Goal: Contribute content

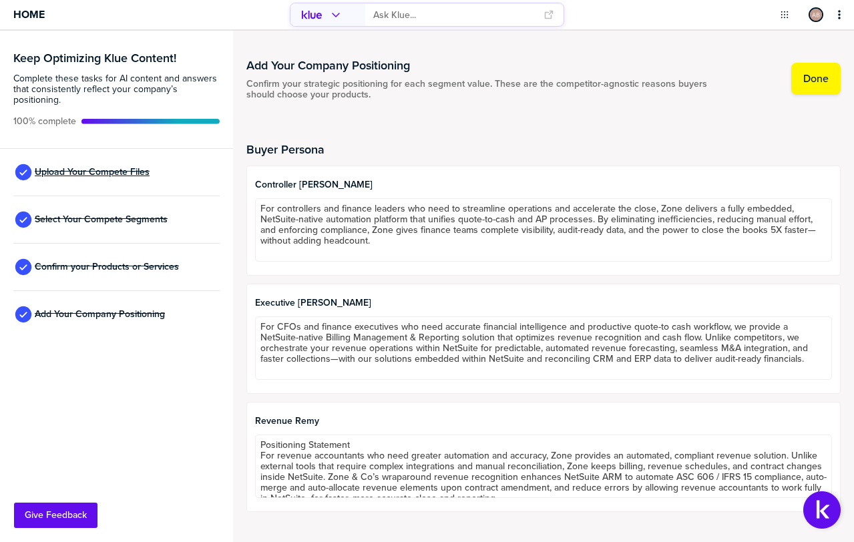
click at [105, 172] on span "Upload Your Compete Files" at bounding box center [92, 172] width 115 height 11
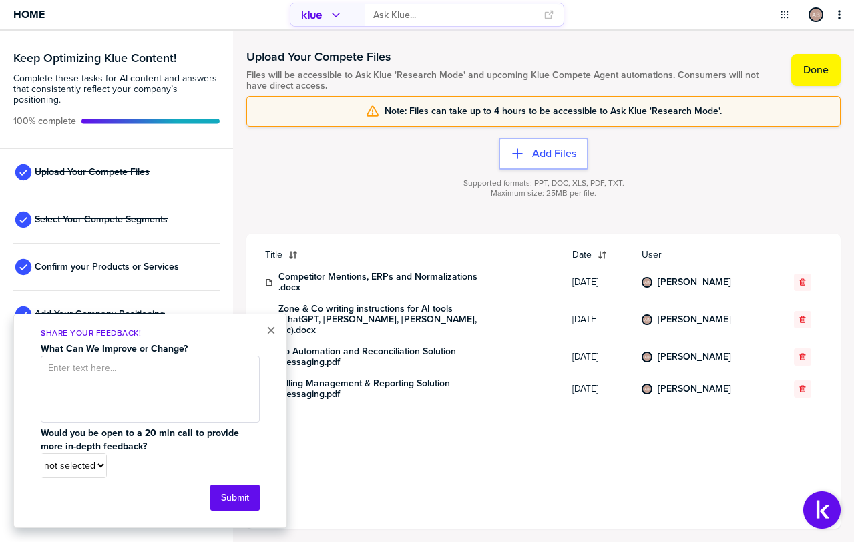
click at [365, 174] on div "Supported formats: PPT, DOC, XLS, PDF, TXT. Maximum size: 25MB per file." at bounding box center [543, 196] width 594 height 53
click at [268, 334] on button "×" at bounding box center [270, 331] width 9 height 16
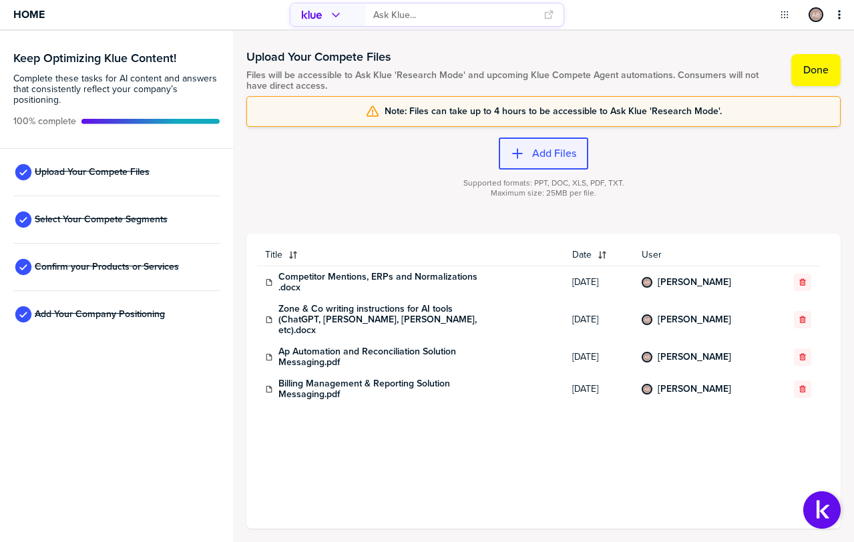
click at [540, 152] on label "Add Files" at bounding box center [554, 153] width 44 height 13
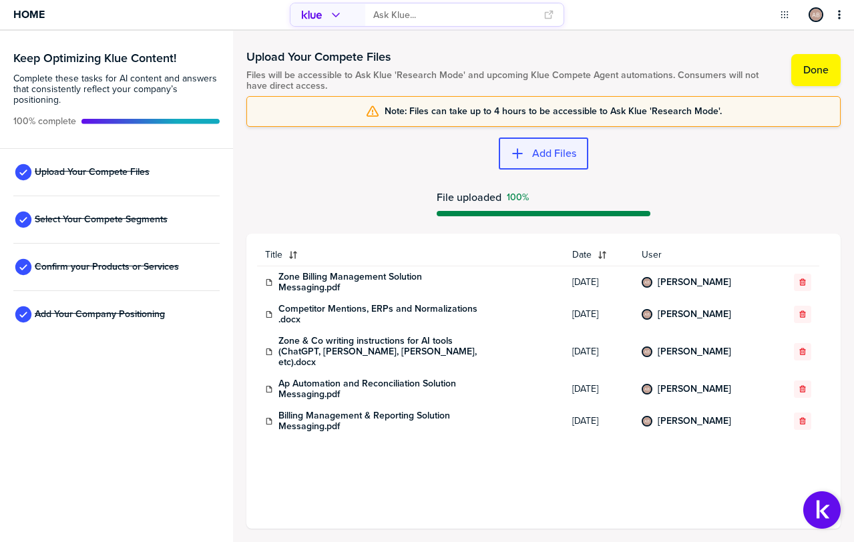
click at [544, 151] on label "Add Files" at bounding box center [554, 153] width 44 height 13
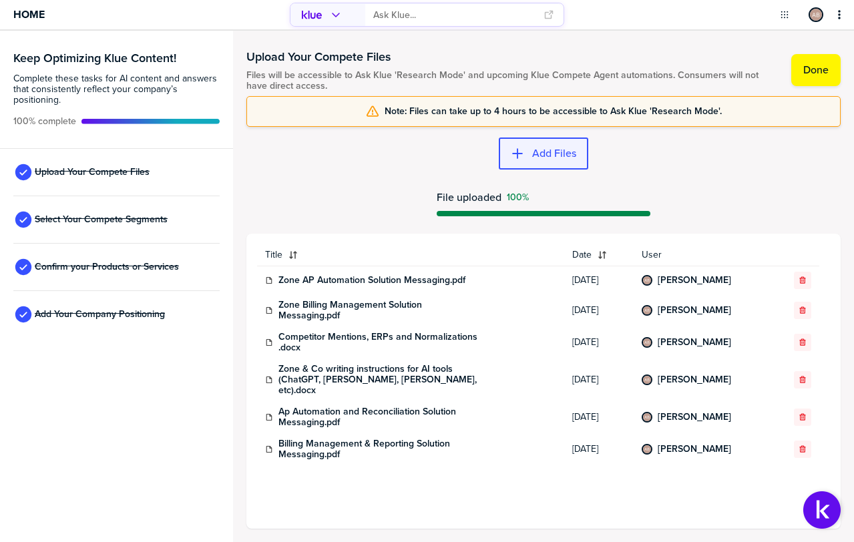
click at [554, 159] on label "Add Files" at bounding box center [554, 153] width 44 height 13
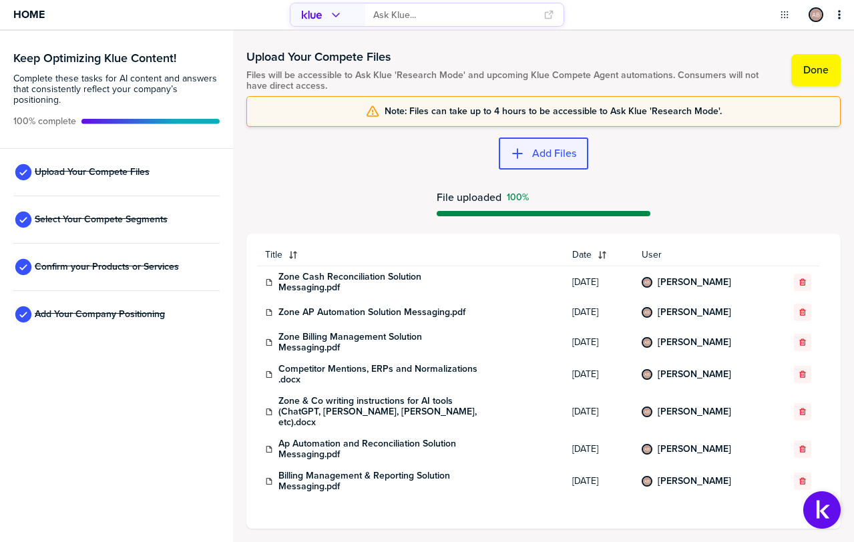
click at [534, 158] on label "Add Files" at bounding box center [554, 153] width 44 height 13
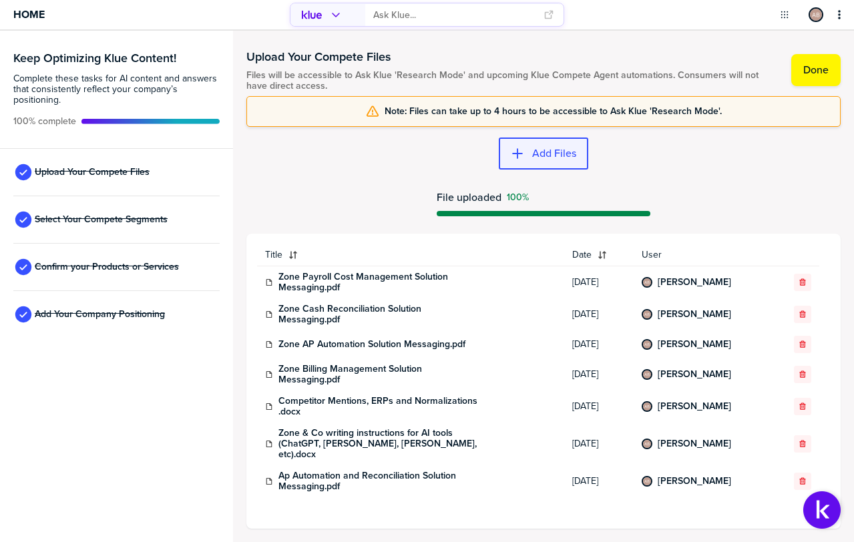
click at [554, 159] on label "Add Files" at bounding box center [554, 153] width 44 height 13
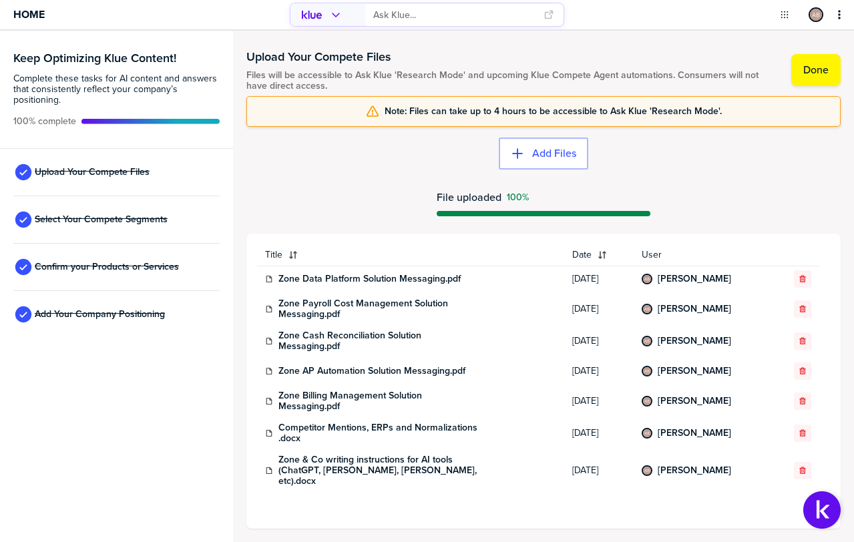
scroll to position [3, 0]
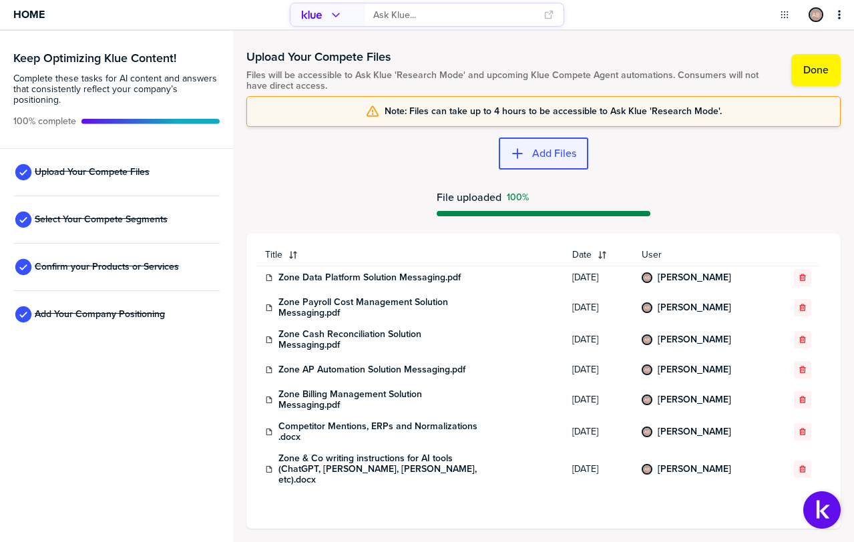
click at [547, 154] on label "Add Files" at bounding box center [554, 153] width 44 height 13
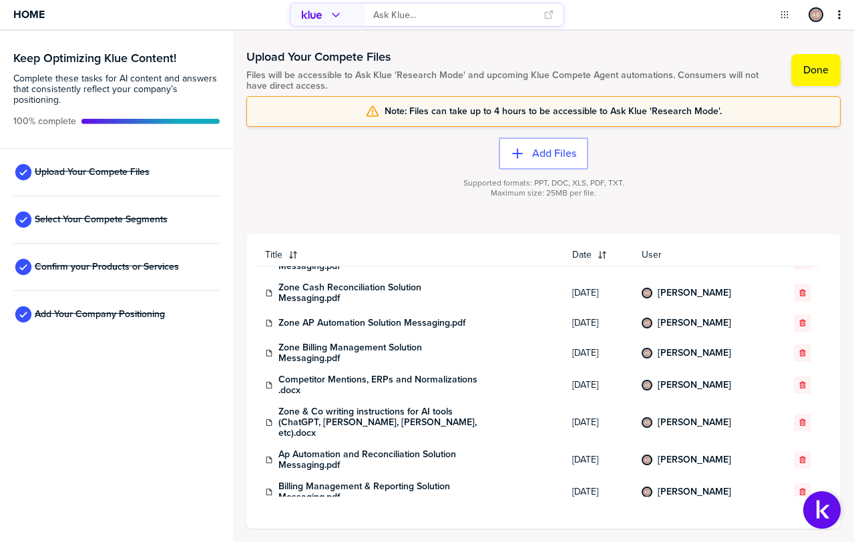
scroll to position [78, 0]
click at [799, 487] on icon "button" at bounding box center [803, 491] width 8 height 8
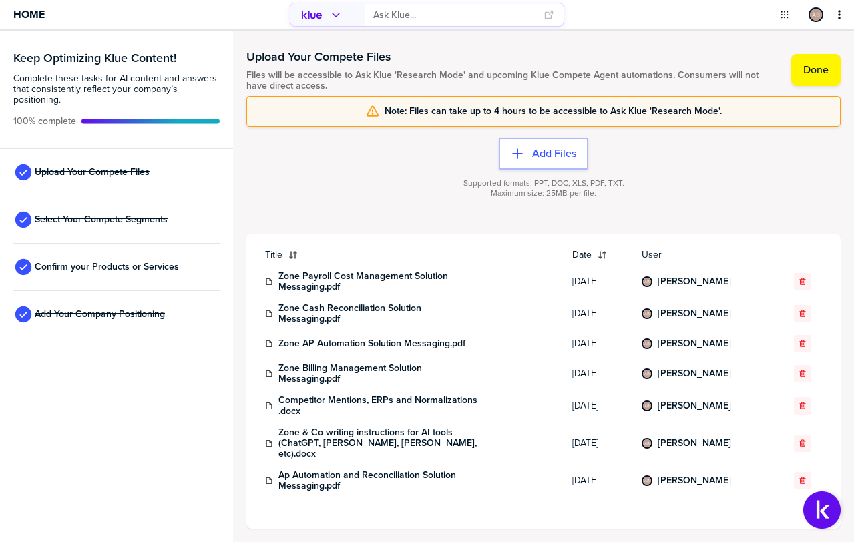
scroll to position [46, 0]
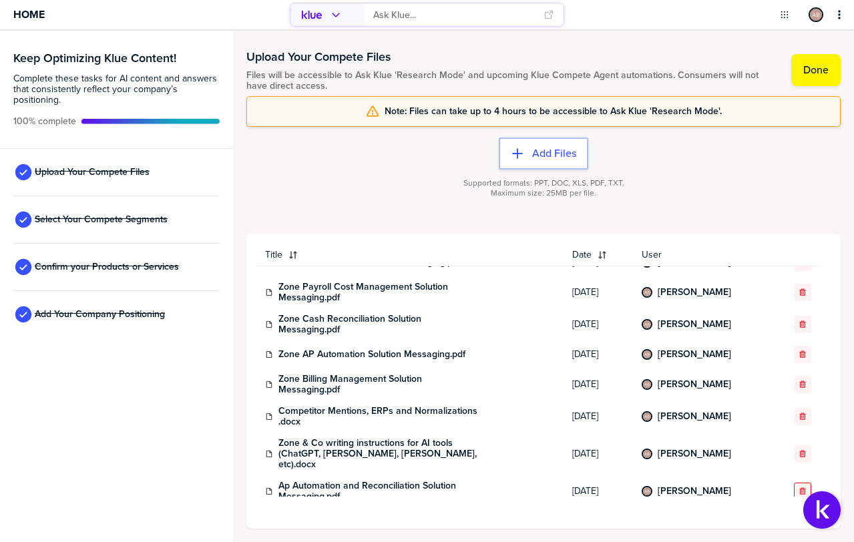
click at [799, 487] on icon "button" at bounding box center [803, 491] width 8 height 8
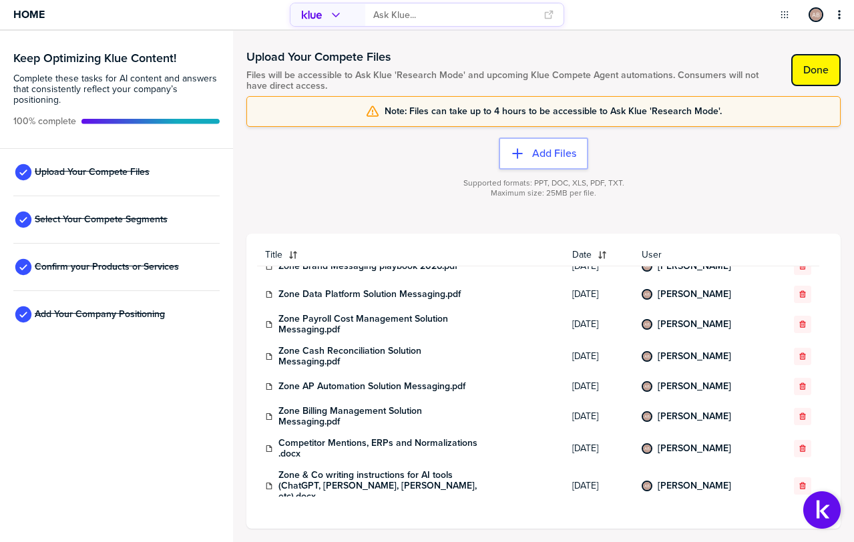
click at [825, 79] on button "Done" at bounding box center [815, 70] width 49 height 32
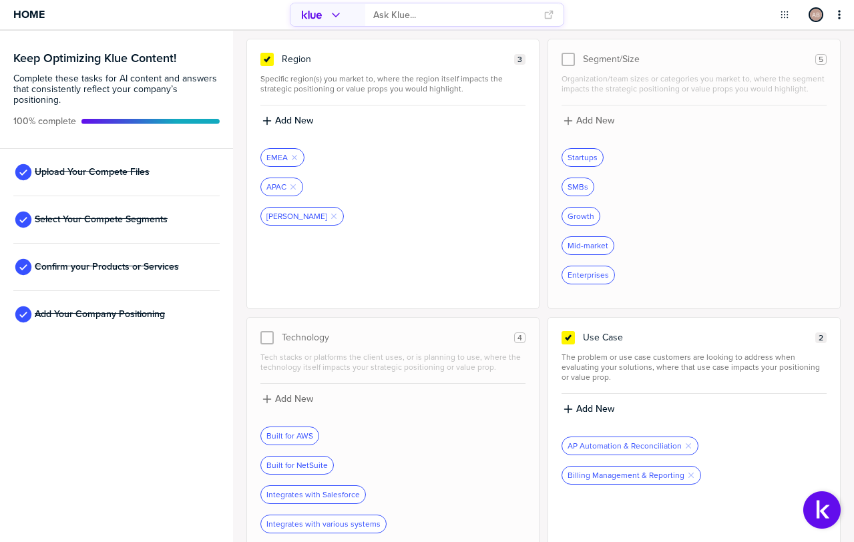
scroll to position [457, 0]
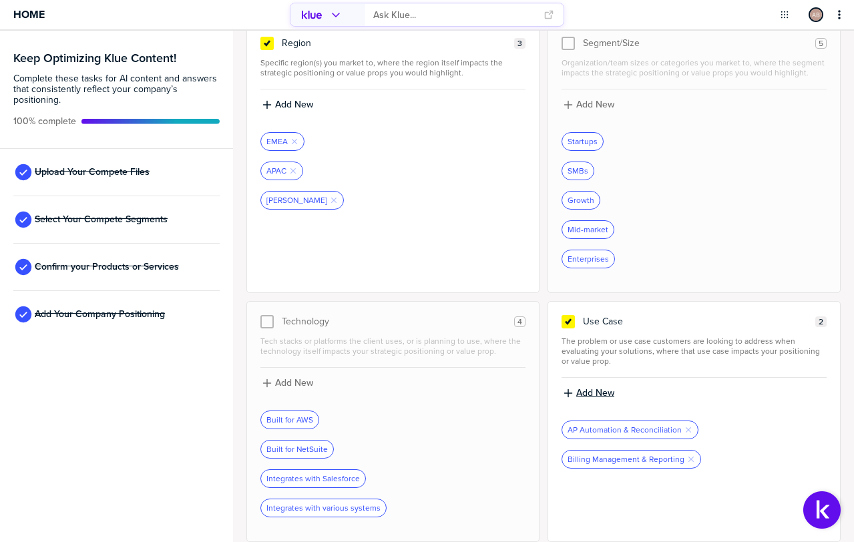
click at [586, 386] on button "Add New" at bounding box center [694, 393] width 265 height 15
click at [604, 399] on input at bounding box center [694, 398] width 265 height 24
type input "AP Automation"
click at [587, 392] on label "Add New" at bounding box center [595, 393] width 38 height 12
click at [601, 397] on input at bounding box center [694, 398] width 265 height 24
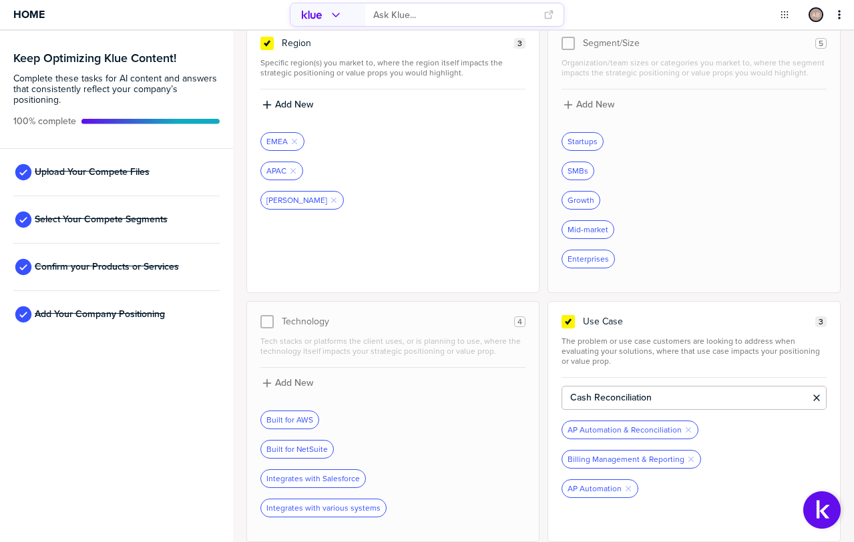
type input "Cash Reconciliation"
click at [603, 391] on label "Add New" at bounding box center [595, 393] width 38 height 12
click at [602, 393] on input at bounding box center [694, 398] width 265 height 24
type input "Payroll Cost Management"
click at [598, 395] on label "Add New" at bounding box center [595, 393] width 38 height 12
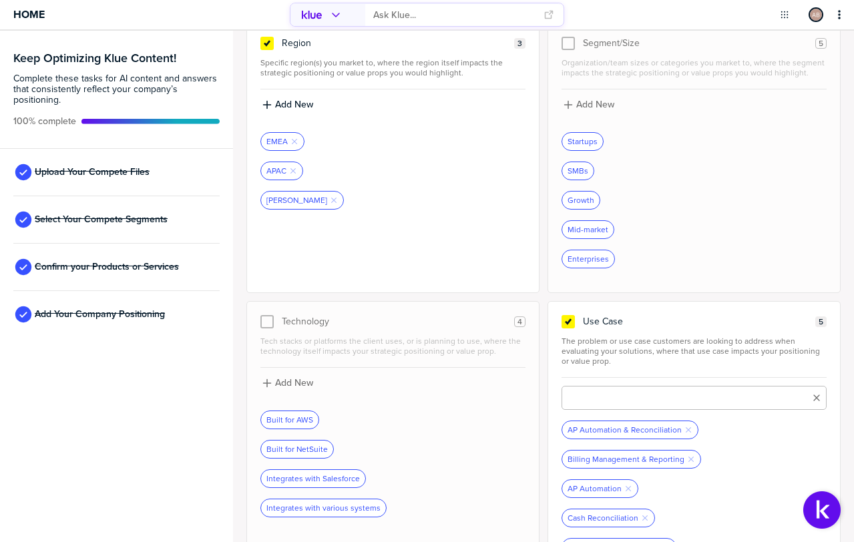
click at [598, 395] on input at bounding box center [694, 398] width 265 height 24
type input "Billing Management"
click at [602, 397] on label "Add New" at bounding box center [595, 393] width 38 height 12
click at [600, 397] on input at bounding box center [694, 398] width 265 height 24
type input "Reporting"
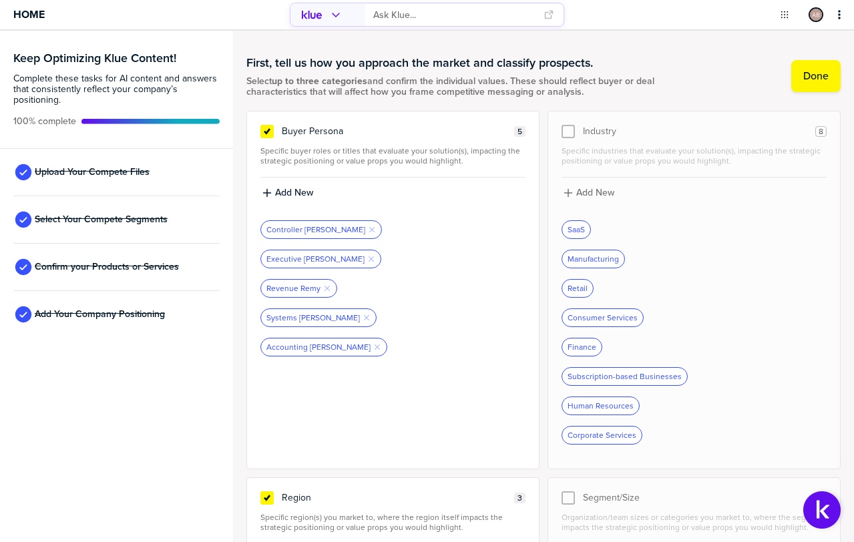
scroll to position [0, 0]
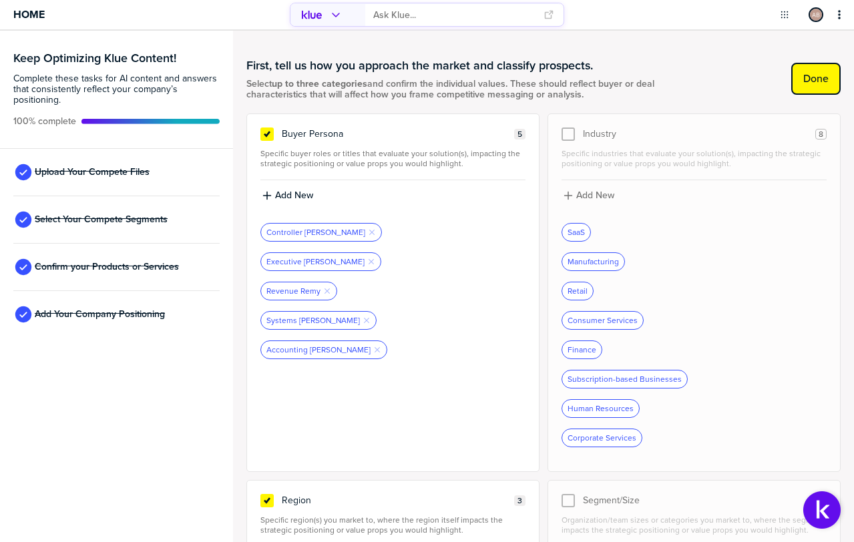
click at [802, 89] on button "Done" at bounding box center [815, 79] width 49 height 32
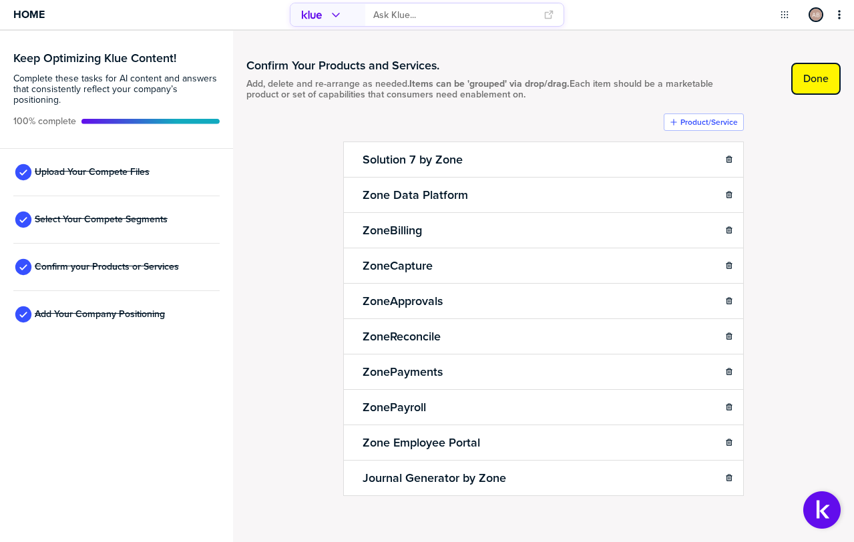
click at [799, 87] on button "Done" at bounding box center [815, 79] width 49 height 32
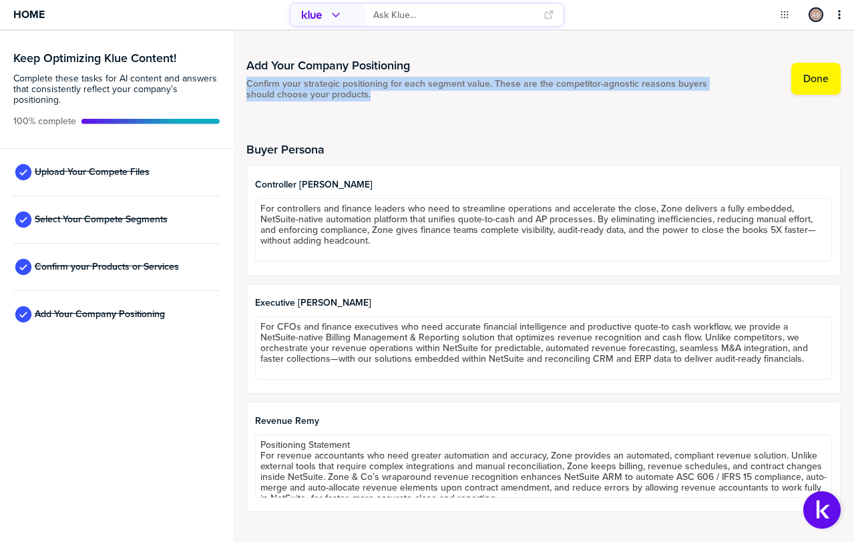
drag, startPoint x: 387, startPoint y: 96, endPoint x: 244, endPoint y: 83, distance: 143.5
click at [244, 83] on div "Add Your Company Positioning Confirm your strategic positioning for each segmen…" at bounding box center [543, 286] width 621 height 511
copy span "Confirm your strategic positioning for each segment value. These are the compet…"
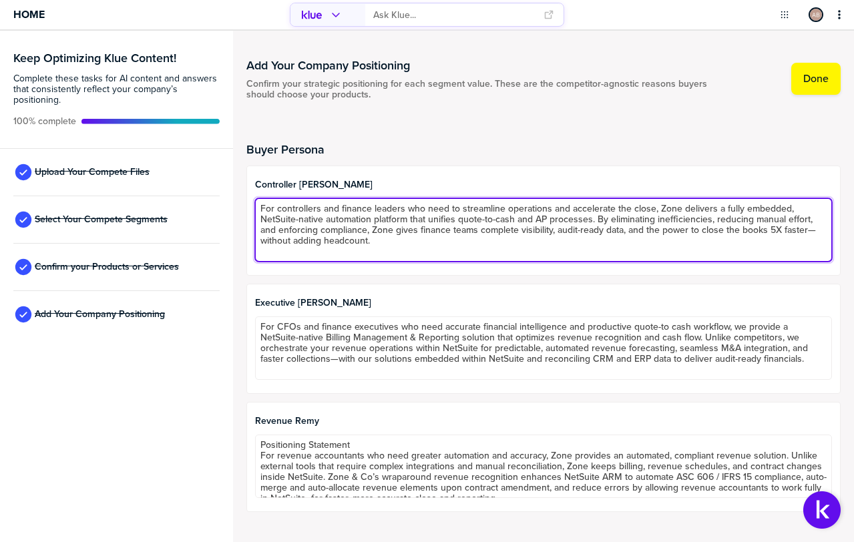
click at [321, 234] on textarea "For controllers and finance leaders who need to streamline operations and accel…" at bounding box center [543, 229] width 577 height 63
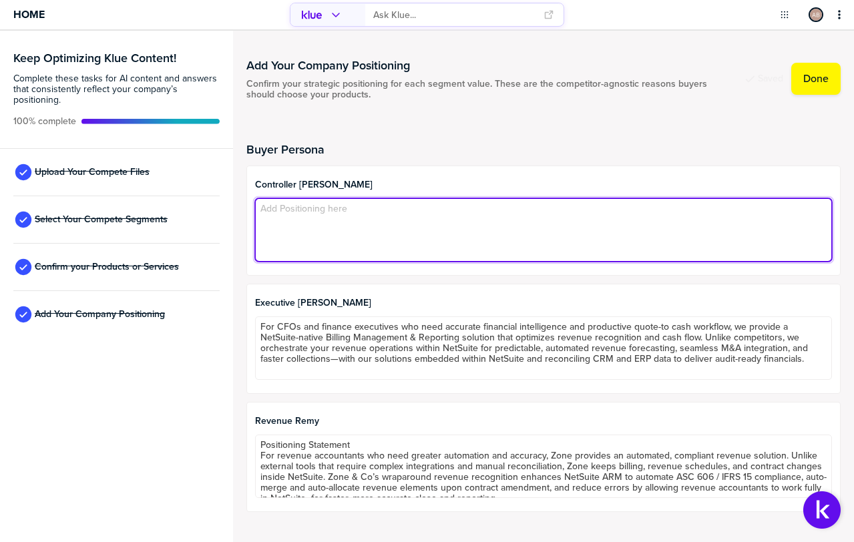
paste textarea "Zone is positioned as the control center of modern finance—where accuracy, comp…"
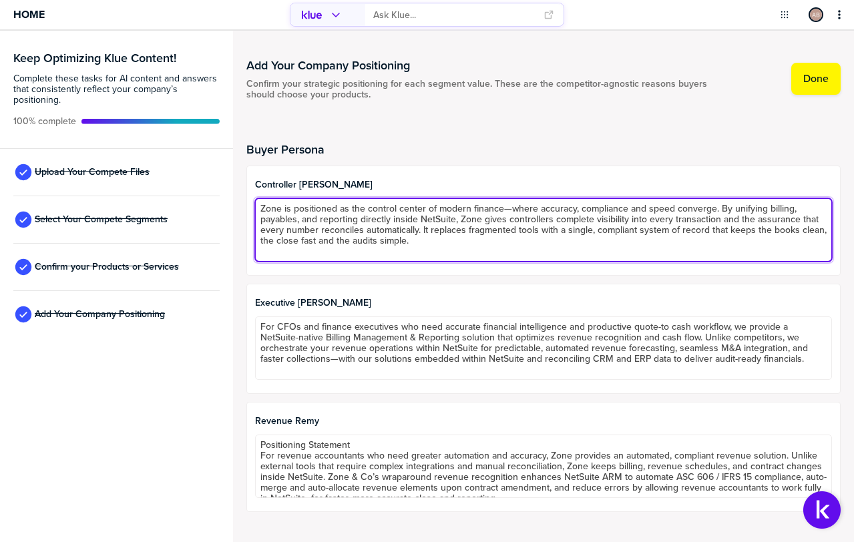
type textarea "Zone is positioned as the control center of modern finance—where accuracy, comp…"
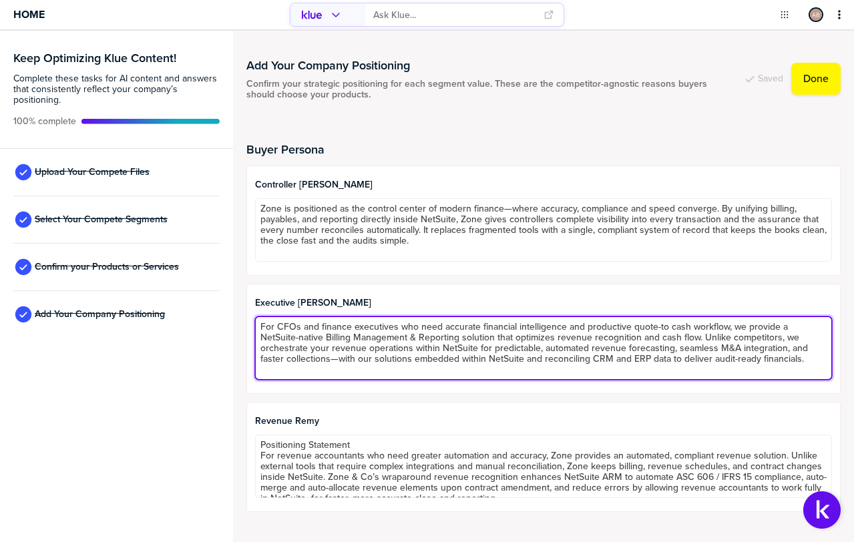
click at [311, 351] on textarea "For CFOs and finance executives who need accurate financial intelligence and pr…" at bounding box center [543, 348] width 577 height 63
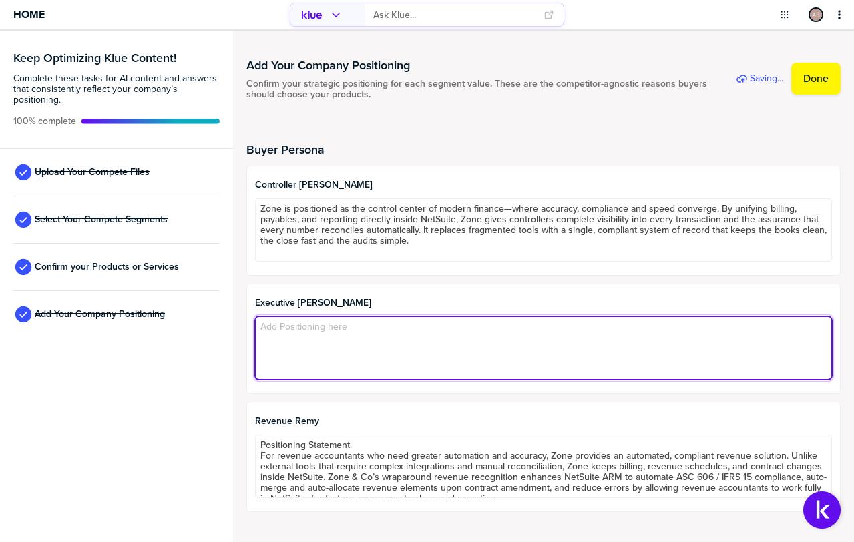
paste textarea "Zone positions finance leadership to steer growth with confidence. Its unified,…"
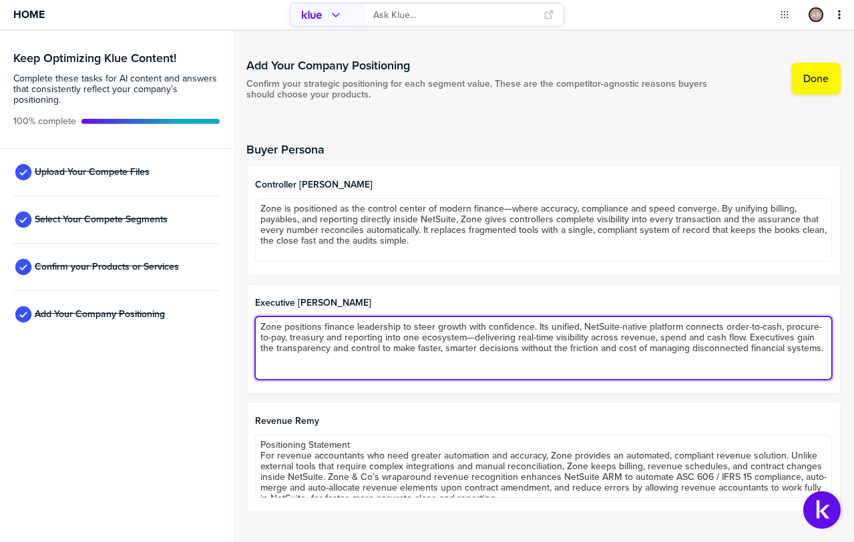
type textarea "Zone positions finance leadership to steer growth with confidence. Its unified,…"
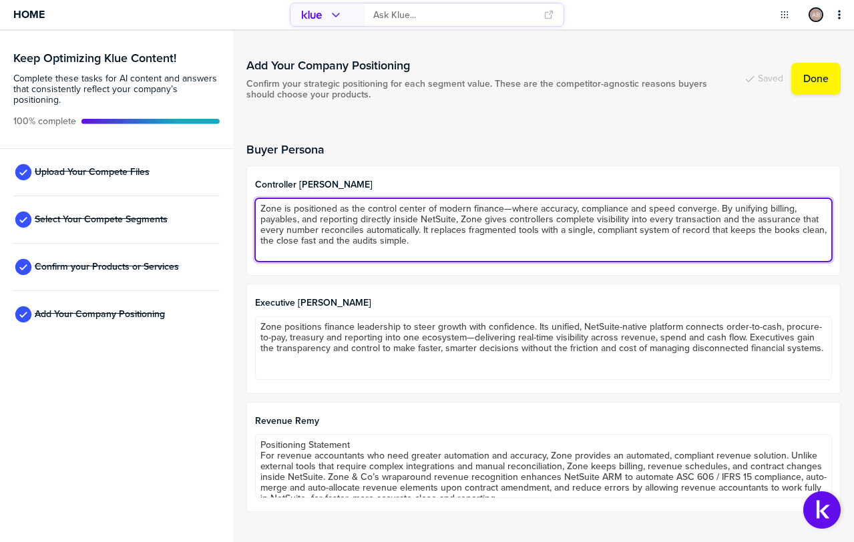
click at [344, 231] on textarea "Zone is positioned as the control center of modern finance—where accuracy, comp…" at bounding box center [543, 229] width 577 height 63
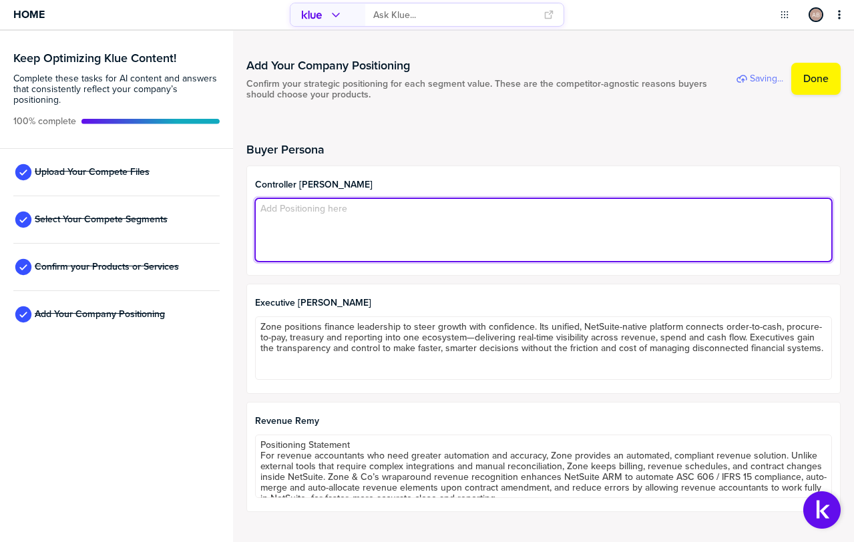
paste textarea "Zone is positioned as the operational command center for finance accuracy and c…"
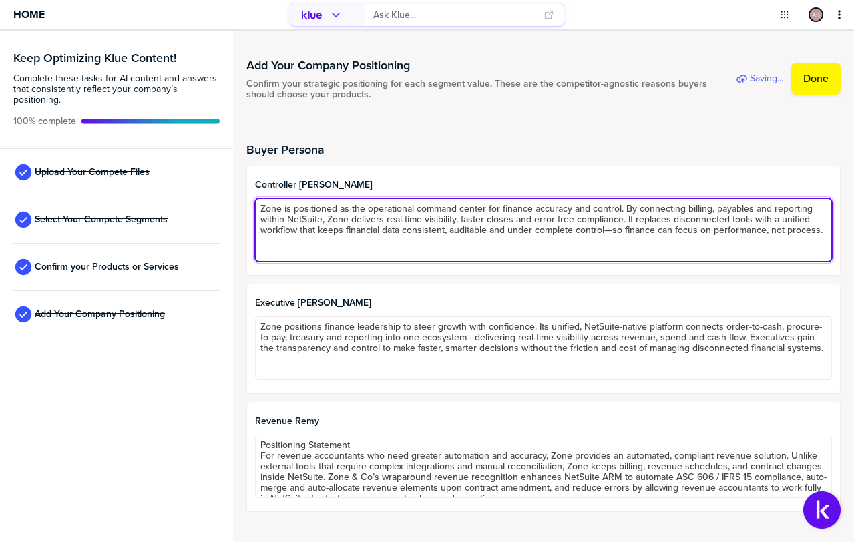
type textarea "Zone is positioned as the operational command center for finance accuracy and c…"
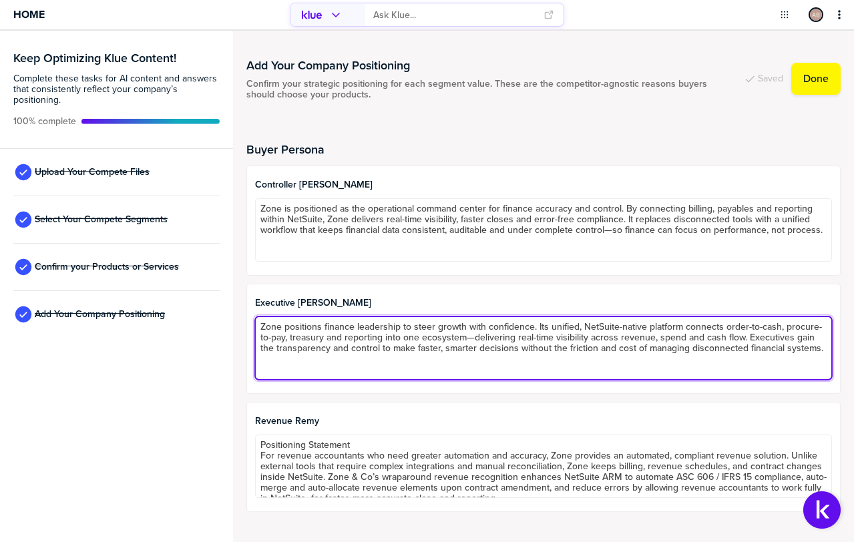
click at [319, 335] on textarea "Zone positions finance leadership to steer growth with confidence. Its unified,…" at bounding box center [543, 348] width 577 height 63
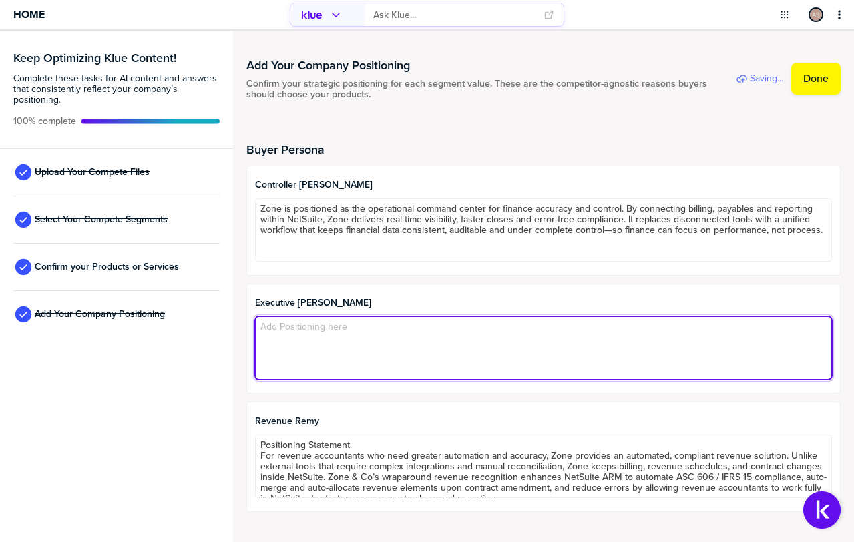
paste textarea "Zone empowers finance leadership to drive profitable growth with clarity and co…"
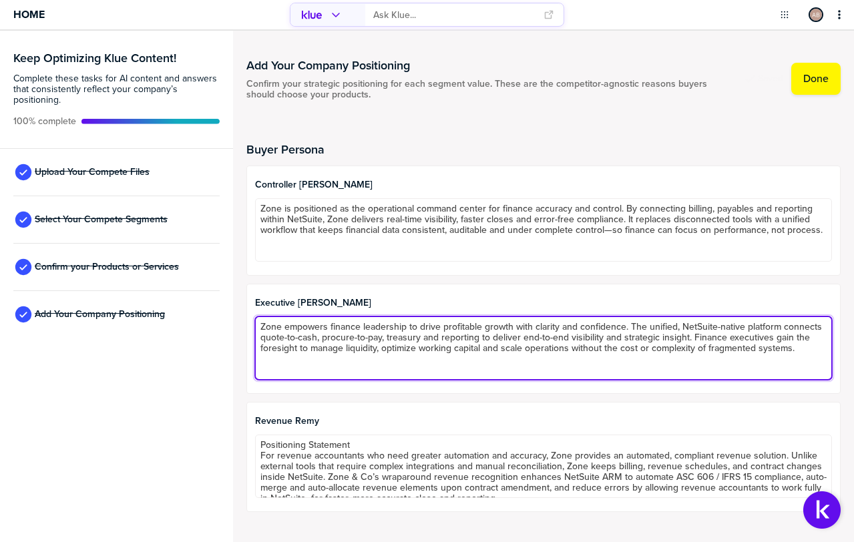
type textarea "Zone empowers finance leadership to drive profitable growth with clarity and co…"
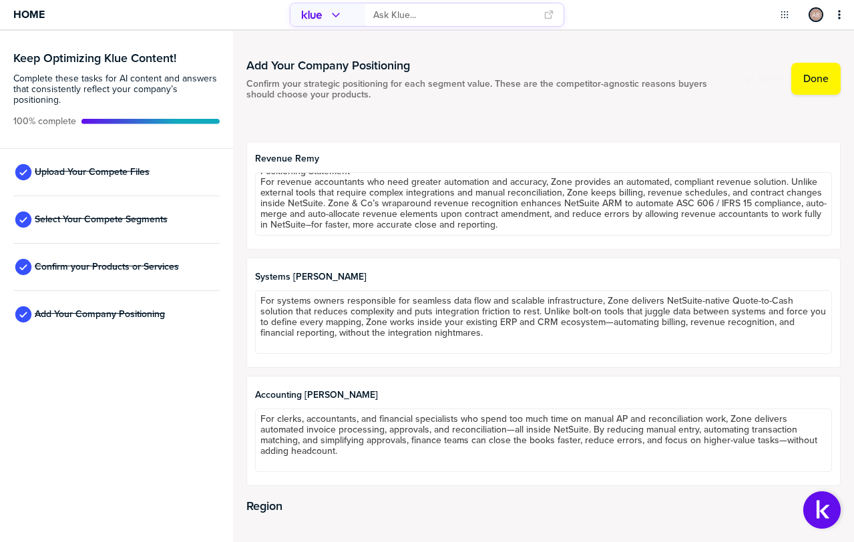
scroll to position [247, 0]
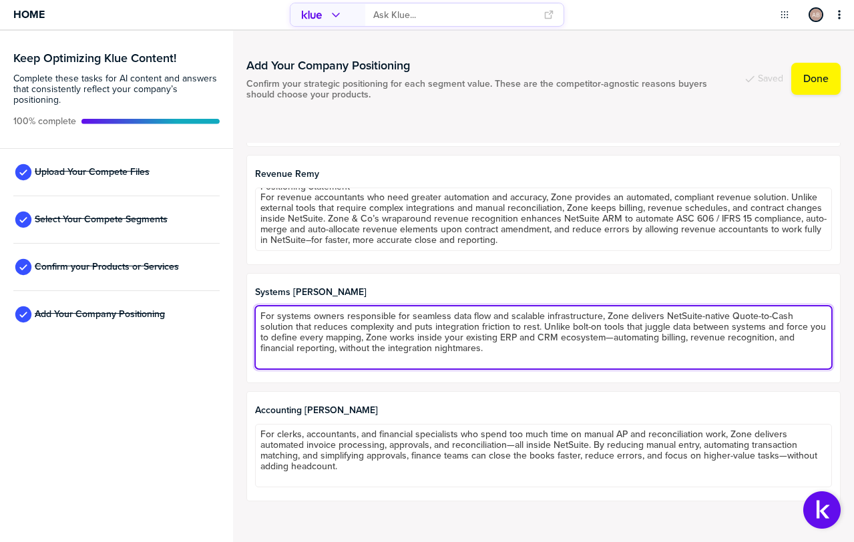
click at [312, 327] on textarea "For systems owners responsible for seamless data flow and scalable infrastructu…" at bounding box center [543, 337] width 577 height 63
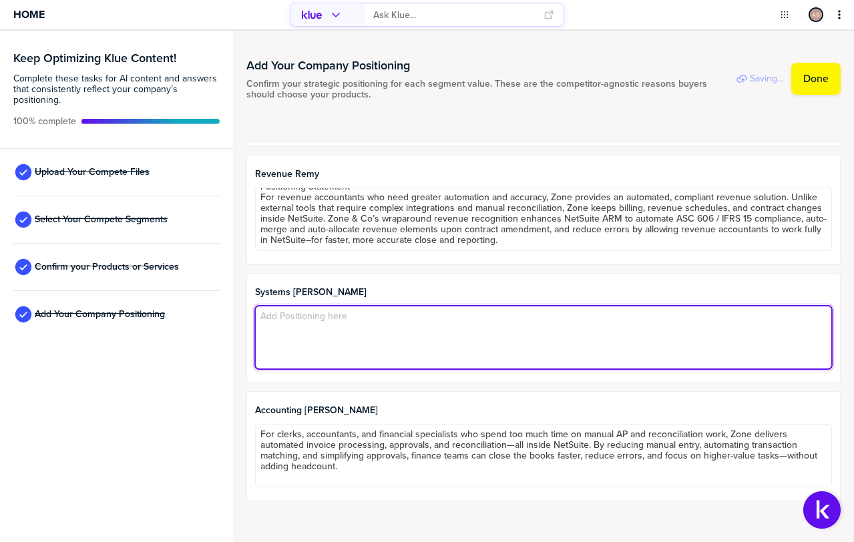
paste textarea "Zone is positioned as the most secure and scalable way to extend NetSuite. Buil…"
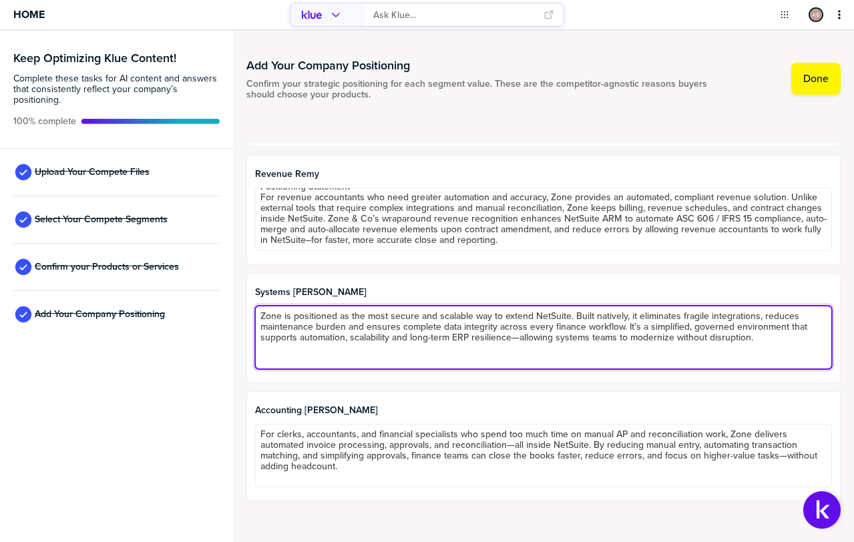
type textarea "Zone is positioned as the most secure and scalable way to extend NetSuite. Buil…"
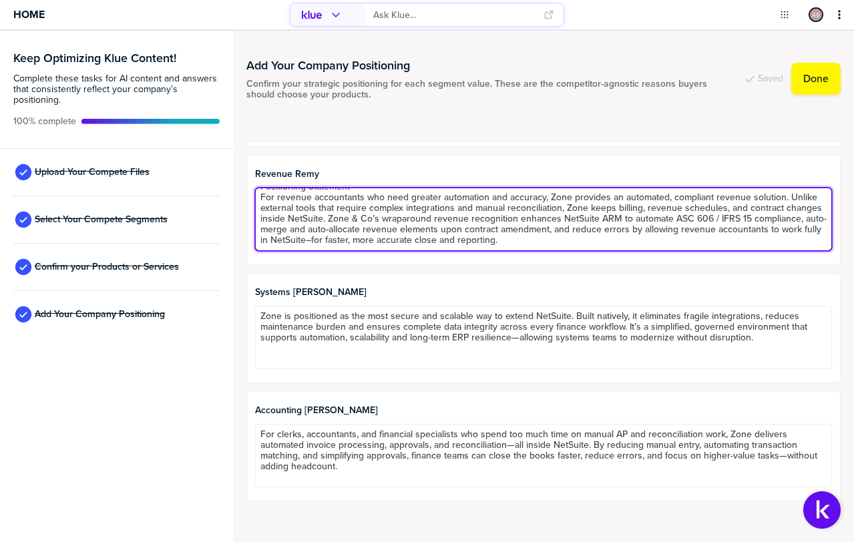
click at [330, 213] on textarea "Positioning Statement For revenue accountants who need greater automation and a…" at bounding box center [543, 219] width 577 height 63
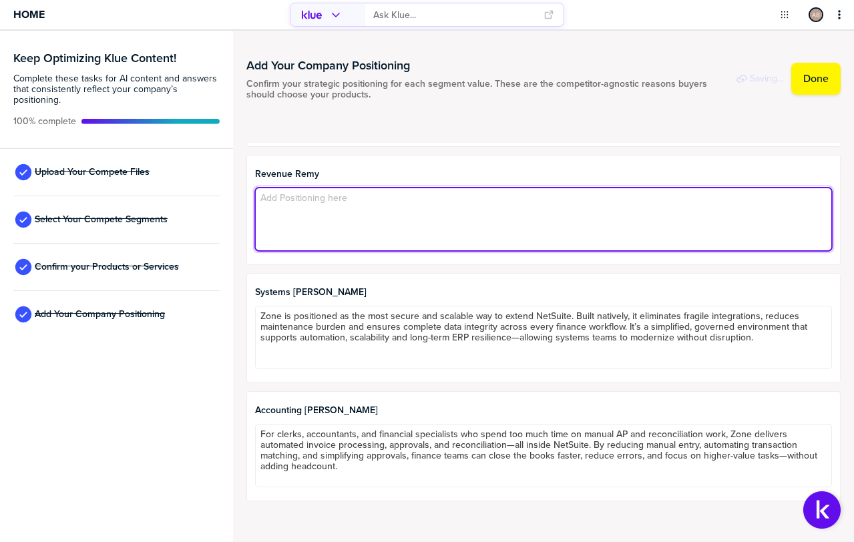
scroll to position [0, 0]
paste textarea "Zone is the foundation for accurate, compliant and scalable revenue management.…"
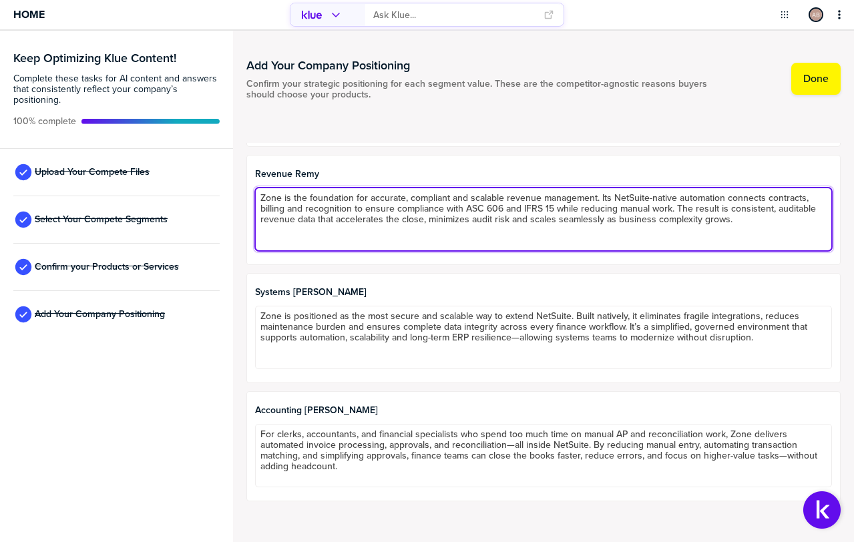
type textarea "Zone is the foundation for accurate, compliant and scalable revenue management.…"
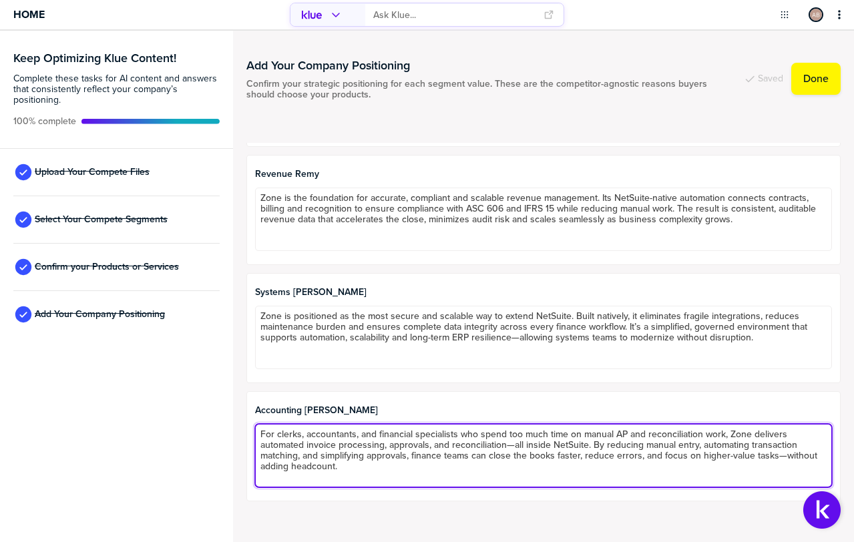
click at [308, 457] on textarea "For clerks, accountants, and financial specialists who spend too much time on m…" at bounding box center [543, 455] width 577 height 63
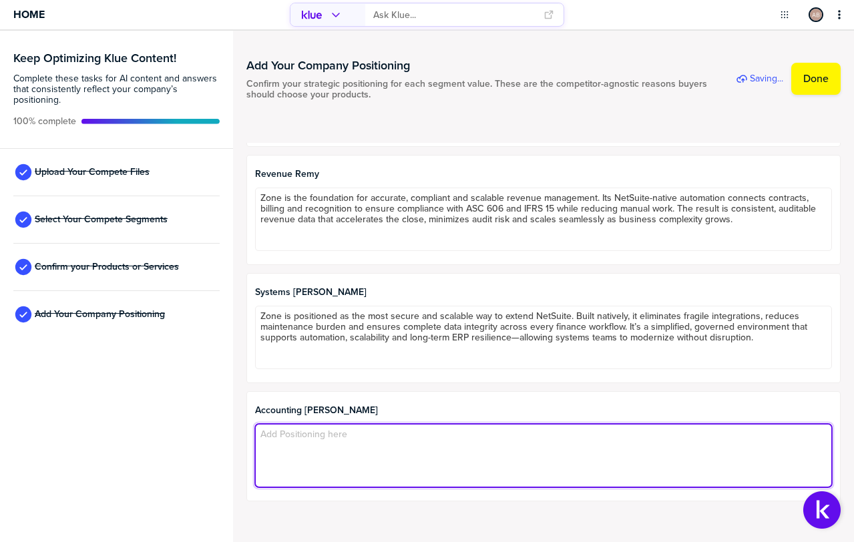
paste textarea "Zone positions finance as the owner of spend, not just the processor. By automa…"
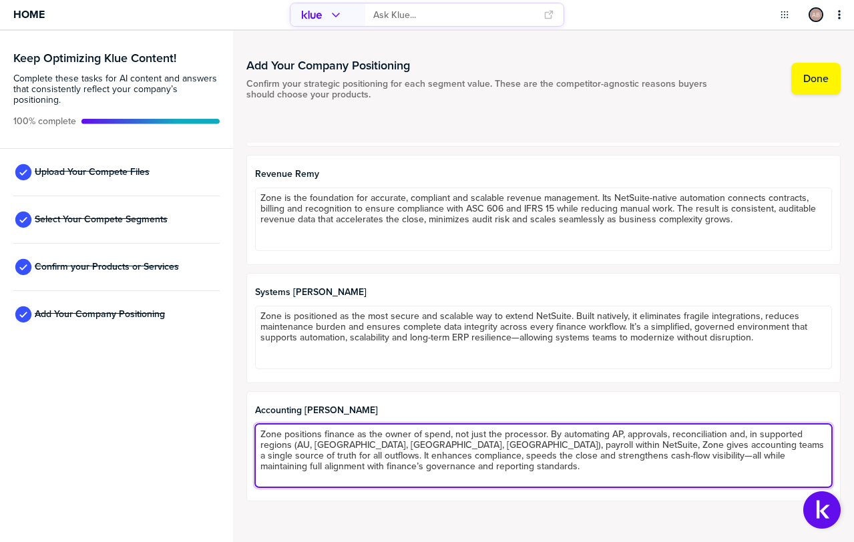
type textarea "Zone positions finance as the owner of spend, not just the processor. By automa…"
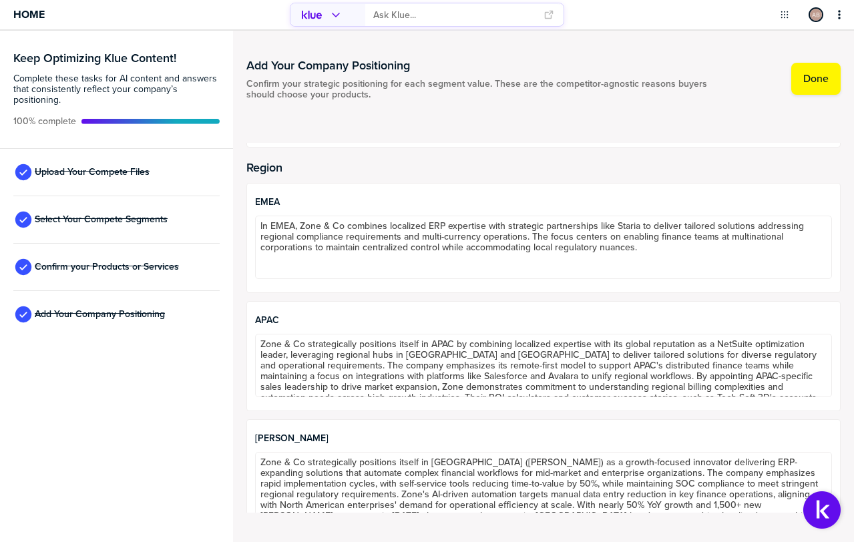
scroll to position [588, 0]
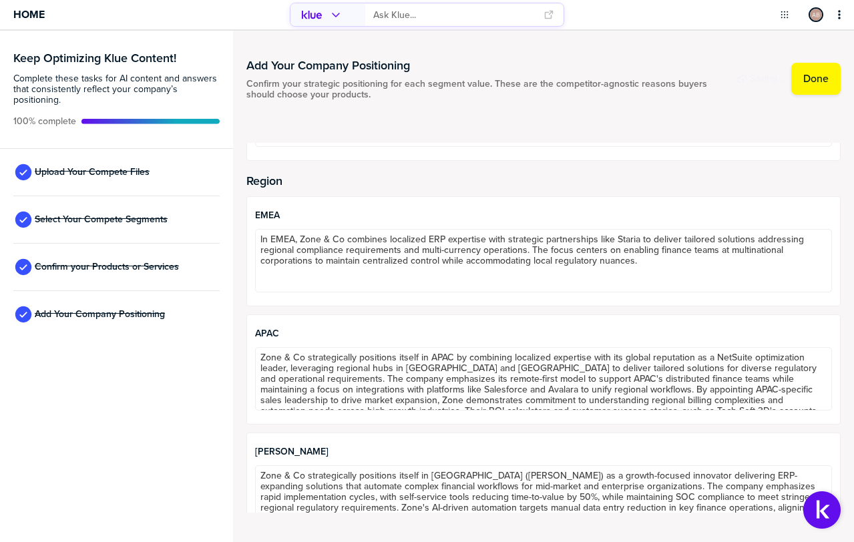
click at [737, 182] on h2 "Region" at bounding box center [543, 180] width 594 height 13
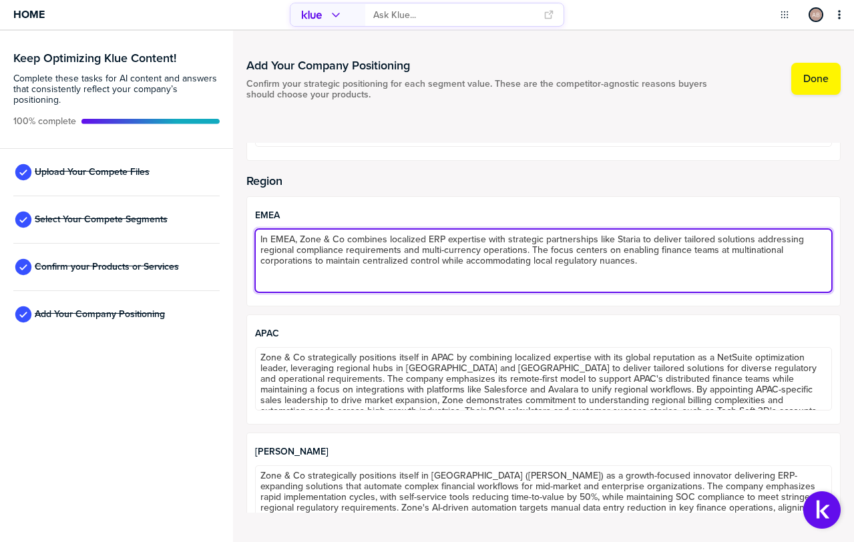
click at [331, 259] on textarea "In EMEA, Zone & Co combines localized ERP expertise with strategic partnerships…" at bounding box center [543, 260] width 577 height 63
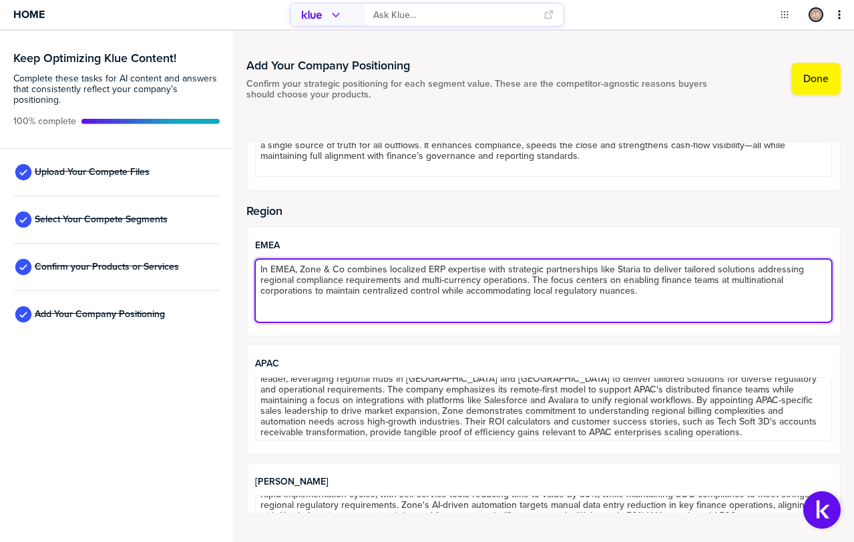
scroll to position [542, 0]
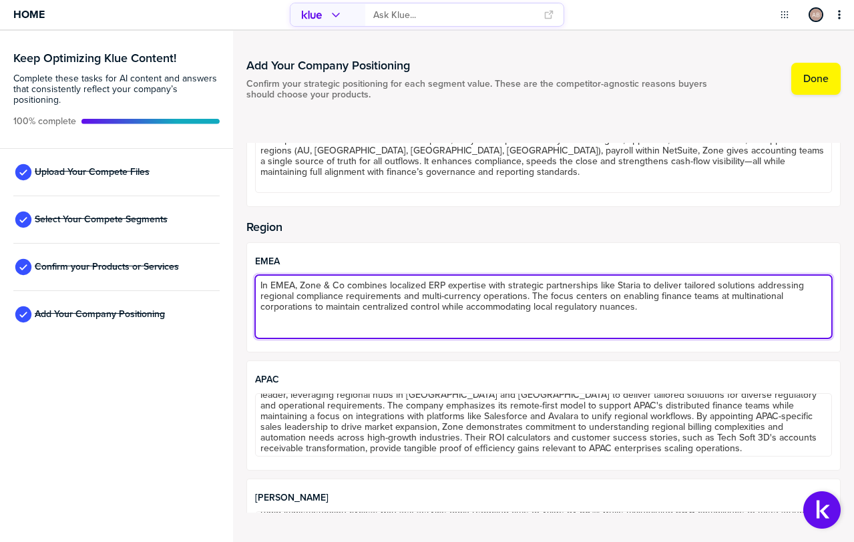
click at [595, 286] on textarea "In EMEA, Zone & Co combines localized ERP expertise with strategic partnerships…" at bounding box center [543, 306] width 577 height 63
drag, startPoint x: 656, startPoint y: 310, endPoint x: 231, endPoint y: 274, distance: 426.1
click at [231, 274] on div "Keep Optimizing Klue Content! Complete these tasks for AI content and answers t…" at bounding box center [427, 286] width 854 height 511
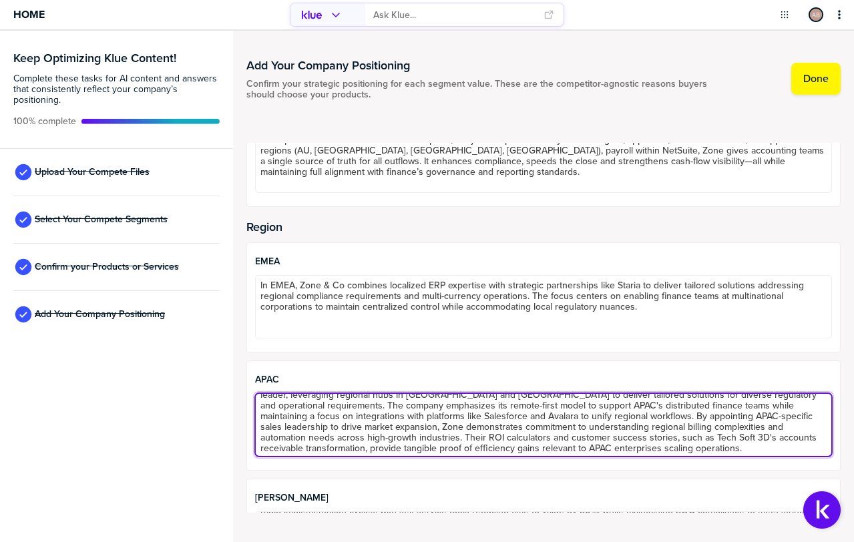
click at [521, 416] on textarea "Zone & Co strategically positions itself in APAC by combining localized experti…" at bounding box center [543, 424] width 577 height 63
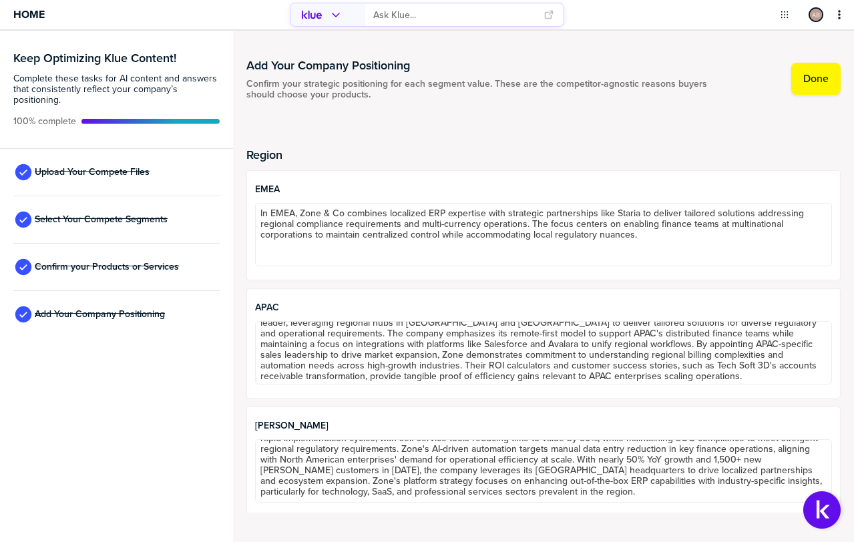
scroll to position [22, 0]
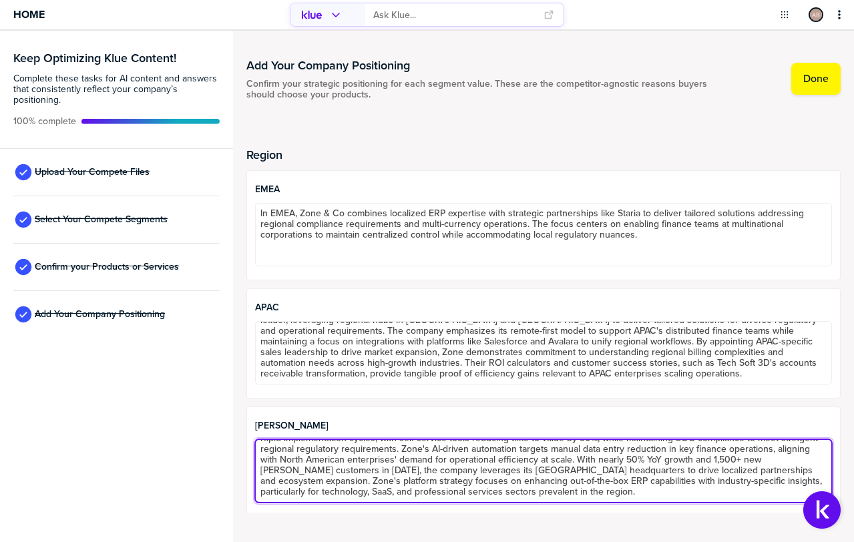
click at [376, 463] on textarea "Zone & Co strategically positions itself in [GEOGRAPHIC_DATA] ([PERSON_NAME]) a…" at bounding box center [543, 470] width 577 height 63
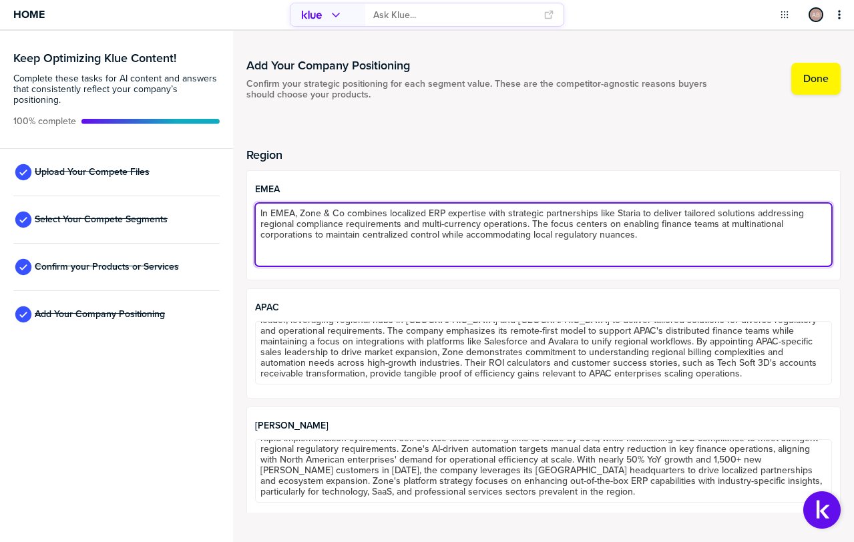
click at [339, 233] on textarea "In EMEA, Zone & Co combines localized ERP expertise with strategic partnerships…" at bounding box center [543, 234] width 577 height 63
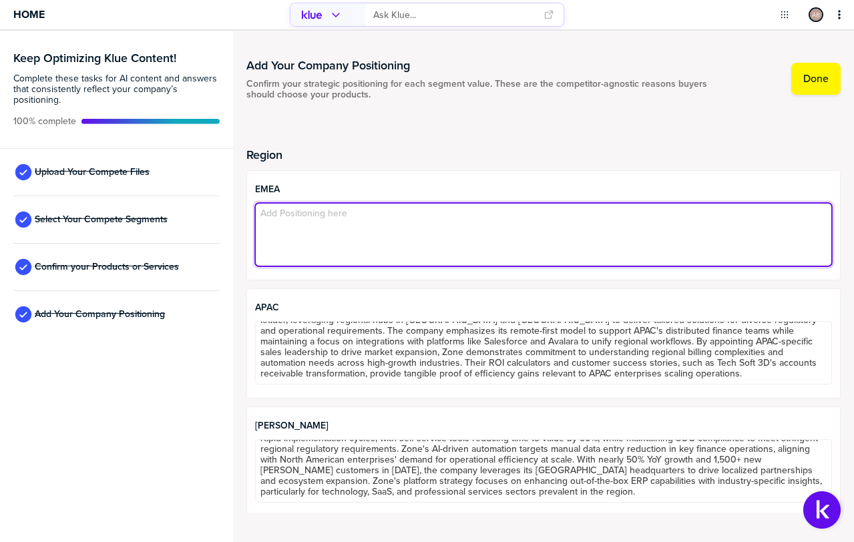
paste textarea "Zone & Co is positioned in EMEA as the strategic finance automation partner for…"
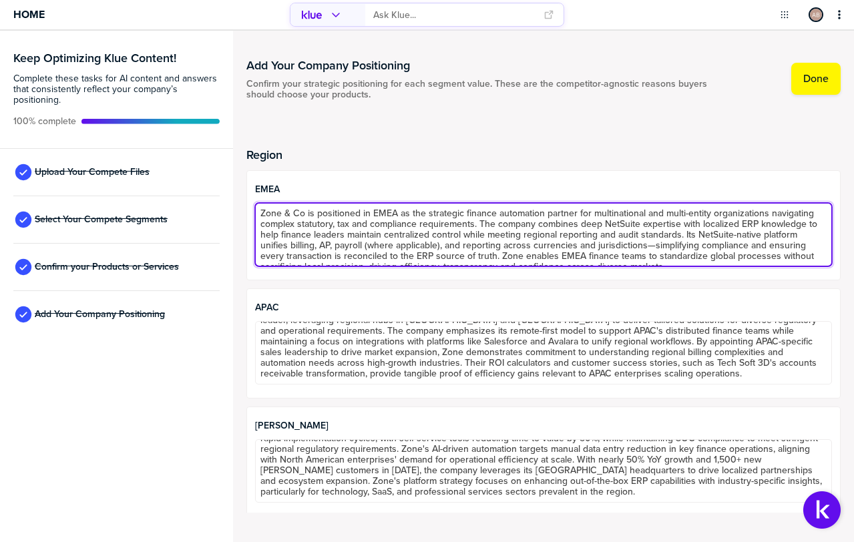
scroll to position [19, 0]
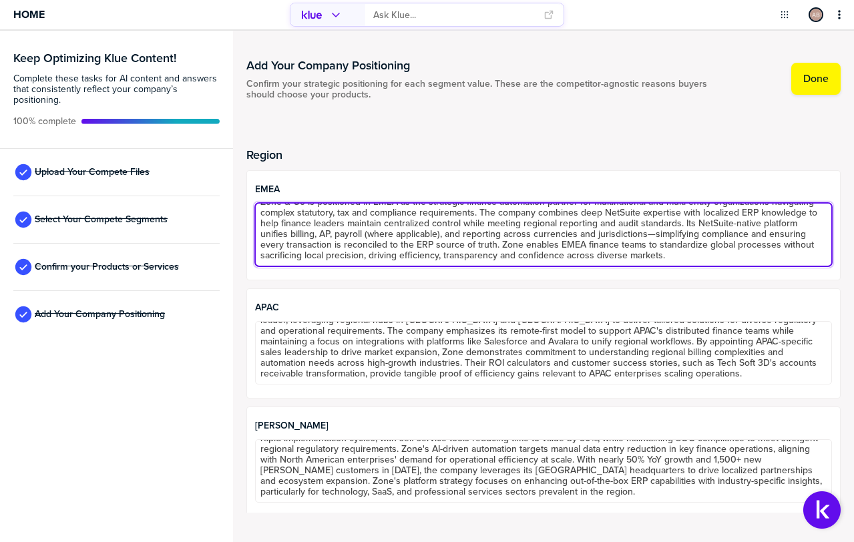
type textarea "Zone & Co is positioned in EMEA as the strategic finance automation partner for…"
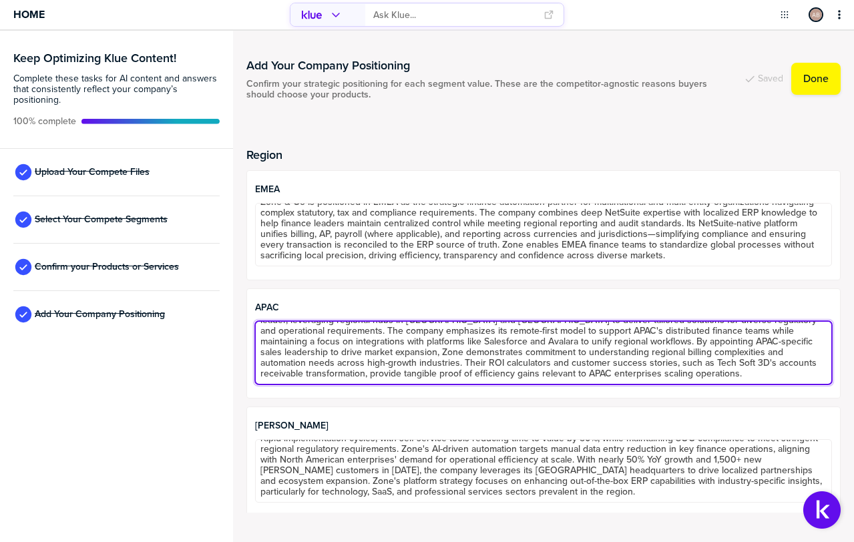
click at [325, 354] on textarea "Zone & Co strategically positions itself in APAC by combining localized experti…" at bounding box center [543, 352] width 577 height 63
type textarea "Zone & Co strategically positions itself in APAC by combining localized experti…"
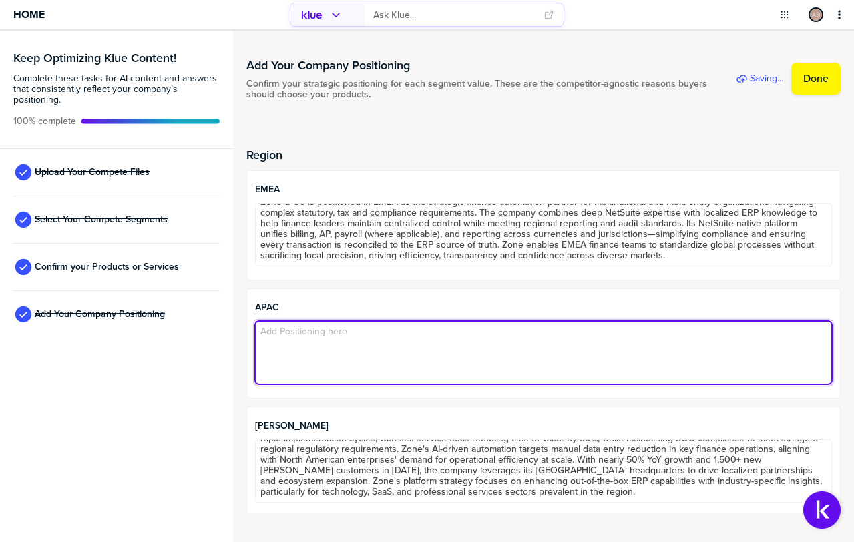
scroll to position [0, 0]
paste textarea "Zone & Co is positioned in APAC as the global leader in NetSuite-native financi…"
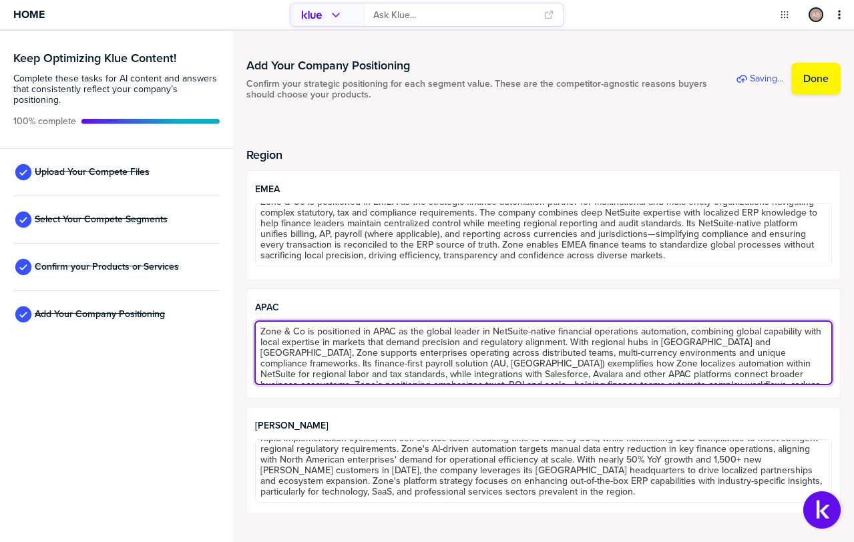
scroll to position [19, 0]
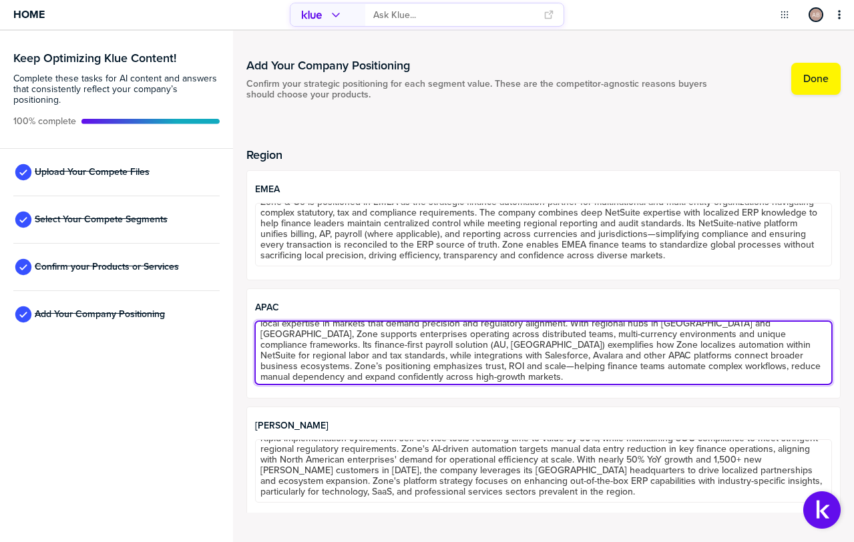
type textarea "Zone & Co is positioned in APAC as the global leader in NetSuite-native financi…"
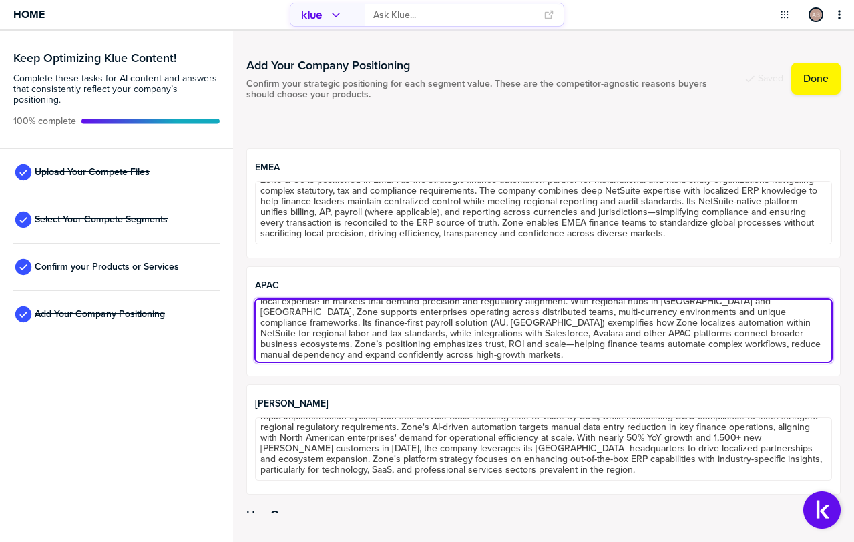
scroll to position [637, 0]
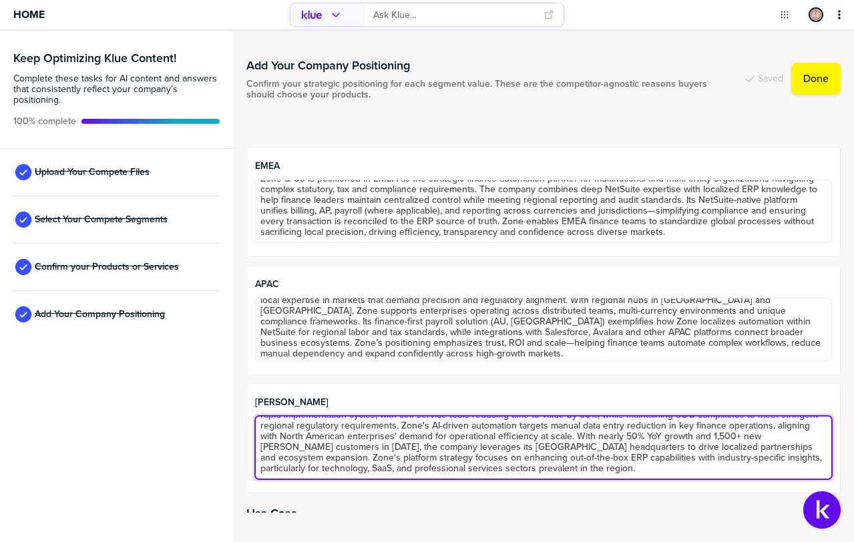
click at [368, 430] on textarea "Zone & Co strategically positions itself in [GEOGRAPHIC_DATA] ([PERSON_NAME]) a…" at bounding box center [543, 447] width 577 height 63
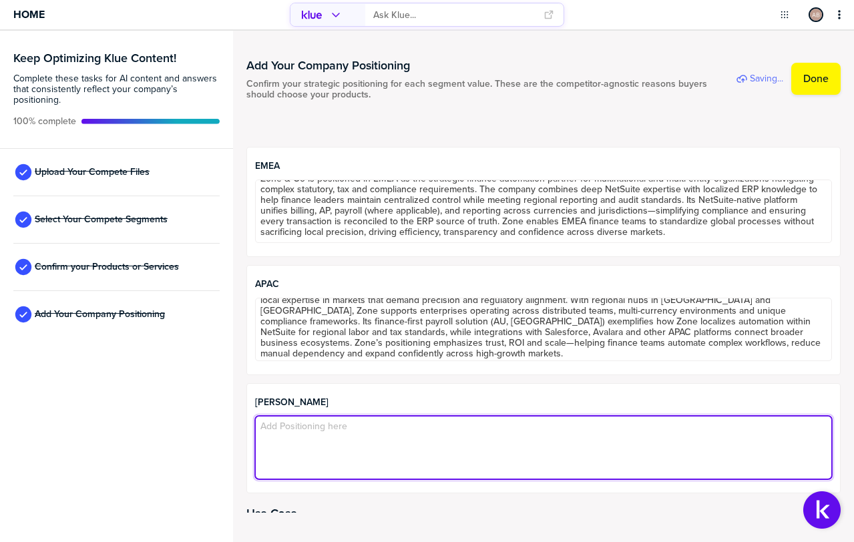
scroll to position [0, 0]
paste textarea "In [GEOGRAPHIC_DATA], Zone & Co is positioned as the category-defining NetSuite…"
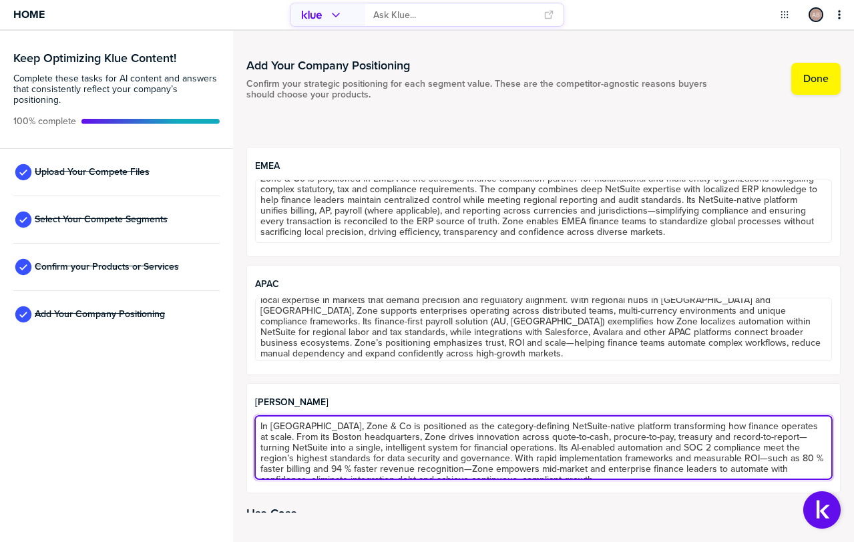
type textarea "In [GEOGRAPHIC_DATA], Zone & Co is positioned as the category-defining NetSuite…"
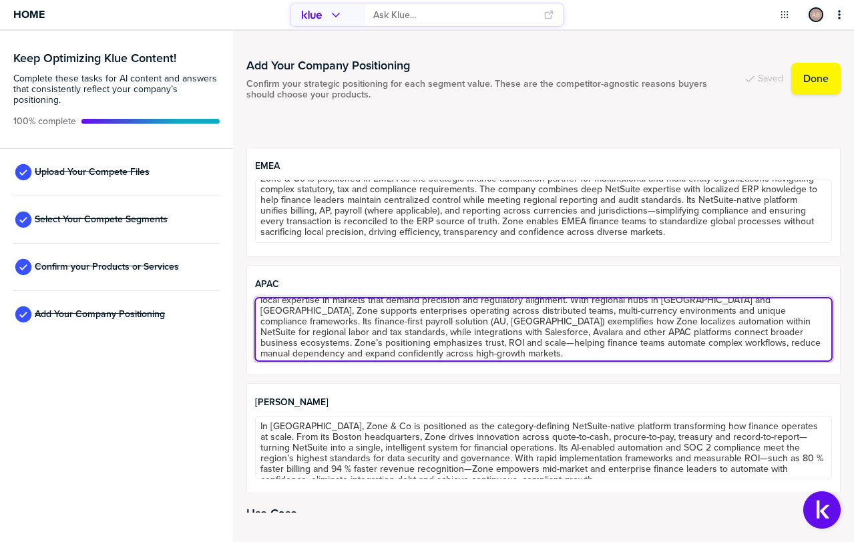
click at [378, 345] on textarea "Zone & Co is positioned in APAC as the global leader in NetSuite-native financi…" at bounding box center [543, 329] width 577 height 63
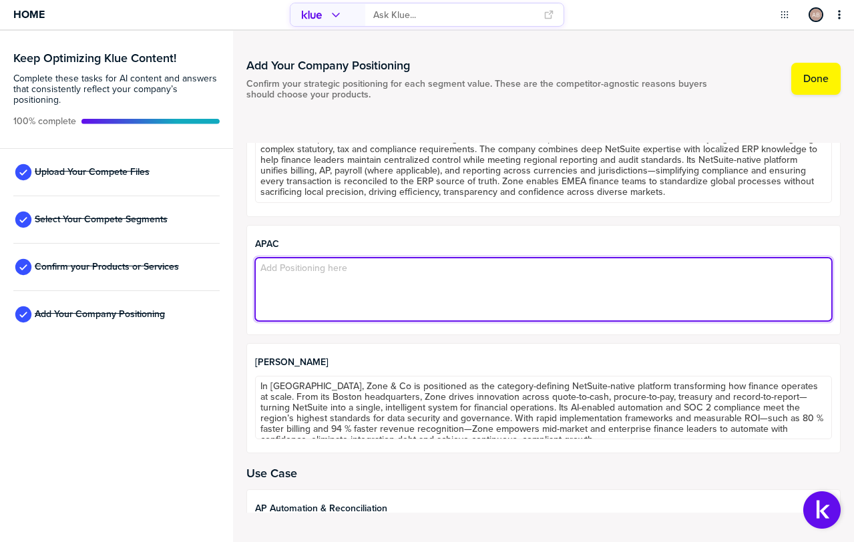
paste textarea "Zone & Co is positioned in APAC as the global leader in NetSuite-native financi…"
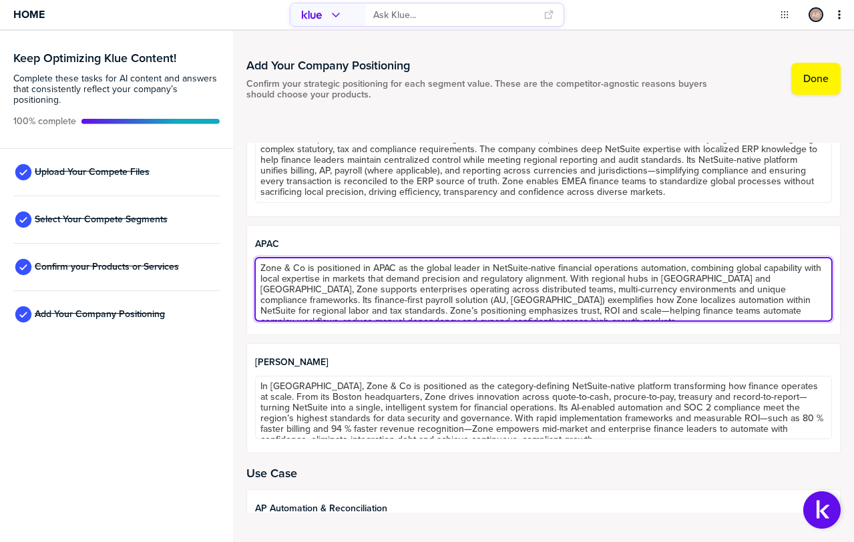
scroll to position [8, 0]
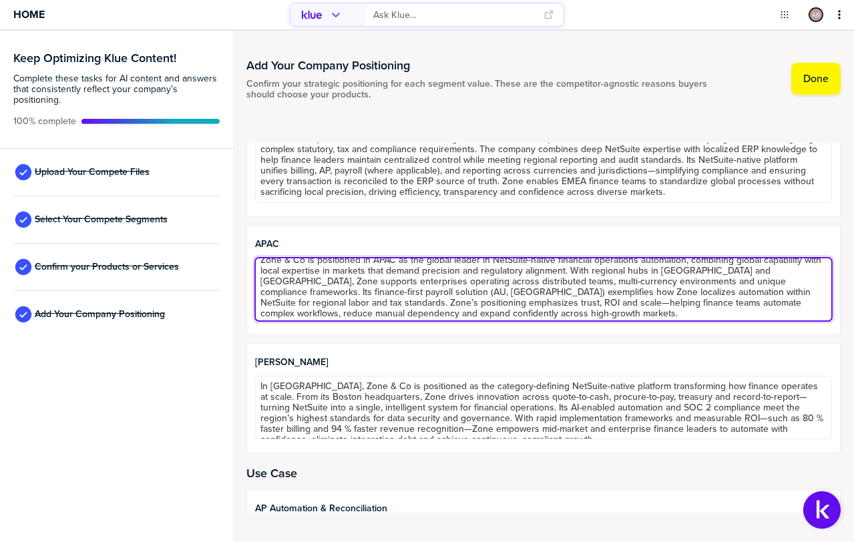
type textarea "Zone & Co is positioned in APAC as the global leader in NetSuite-native financi…"
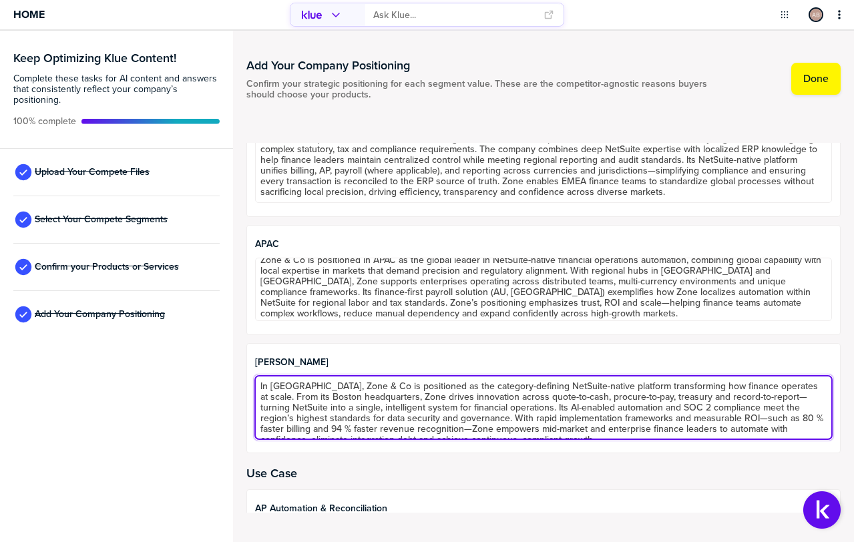
click at [398, 407] on textarea "In [GEOGRAPHIC_DATA], Zone & Co is positioned as the category-defining NetSuite…" at bounding box center [543, 407] width 577 height 63
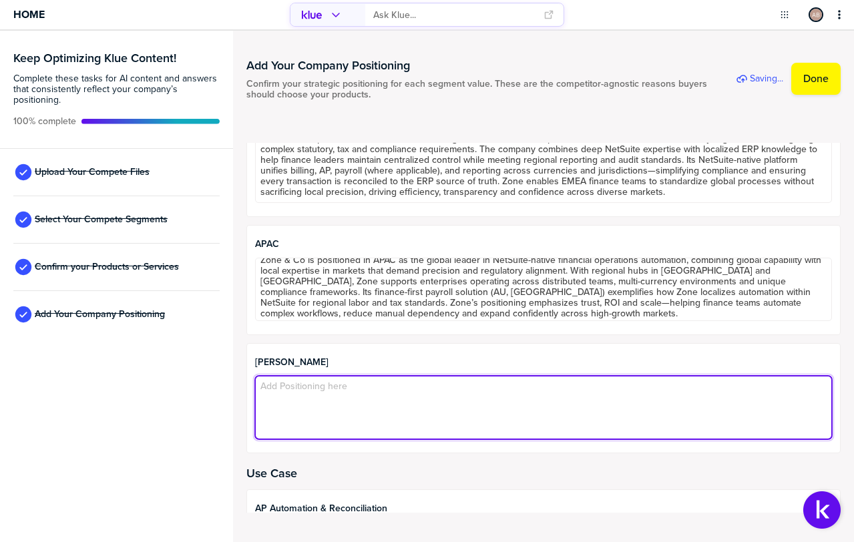
paste textarea "In [GEOGRAPHIC_DATA], Zone & Co is positioned as the category-defining NetSuite…"
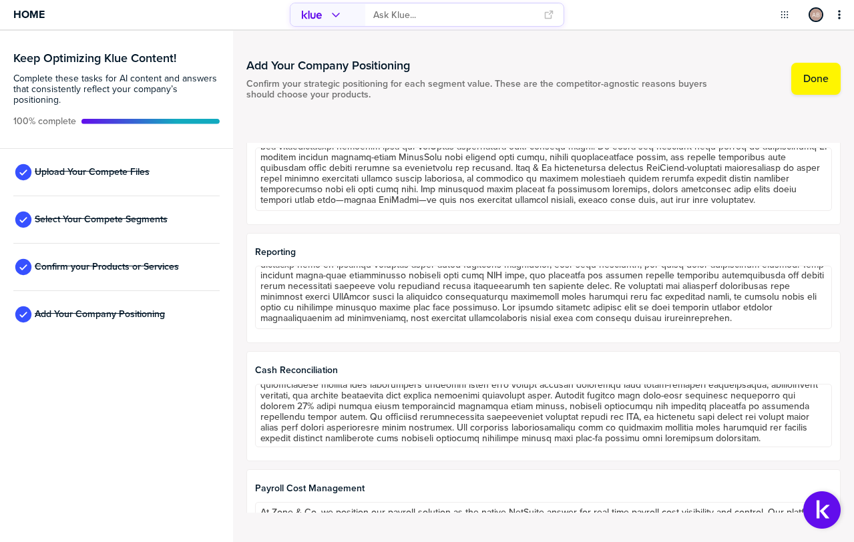
scroll to position [33, 0]
type textarea "In [GEOGRAPHIC_DATA], Zone & Co is positioned as the category-defining NetSuite…"
click at [818, 84] on label "Done" at bounding box center [815, 78] width 25 height 13
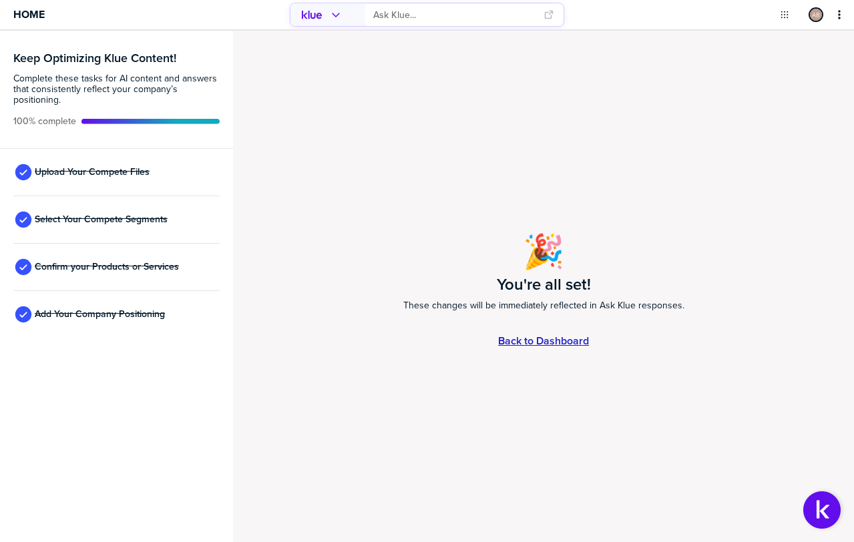
click at [582, 338] on link "Back to Dashboard" at bounding box center [543, 340] width 91 height 11
